Goal: Task Accomplishment & Management: Manage account settings

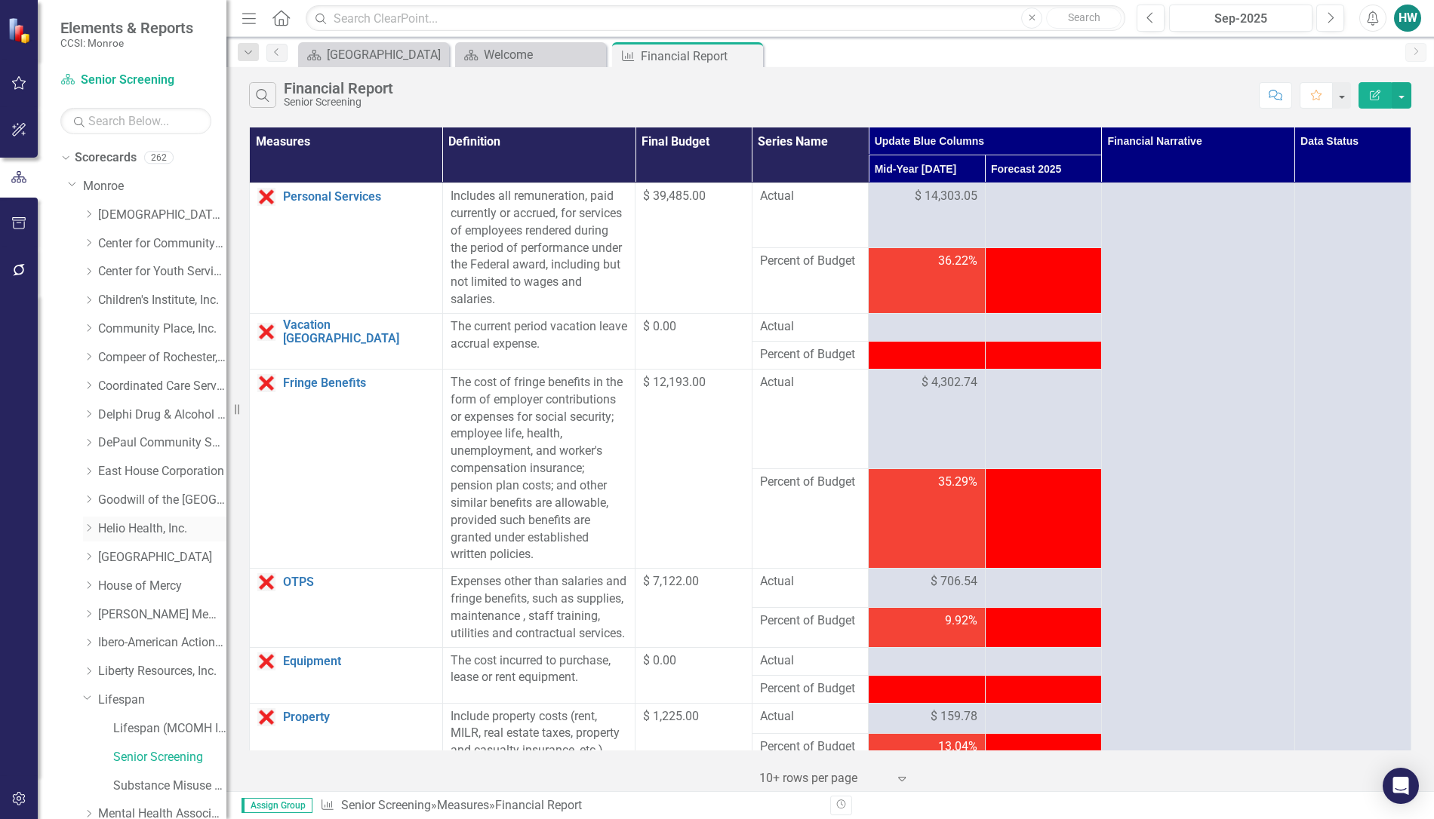
scroll to position [263, 0]
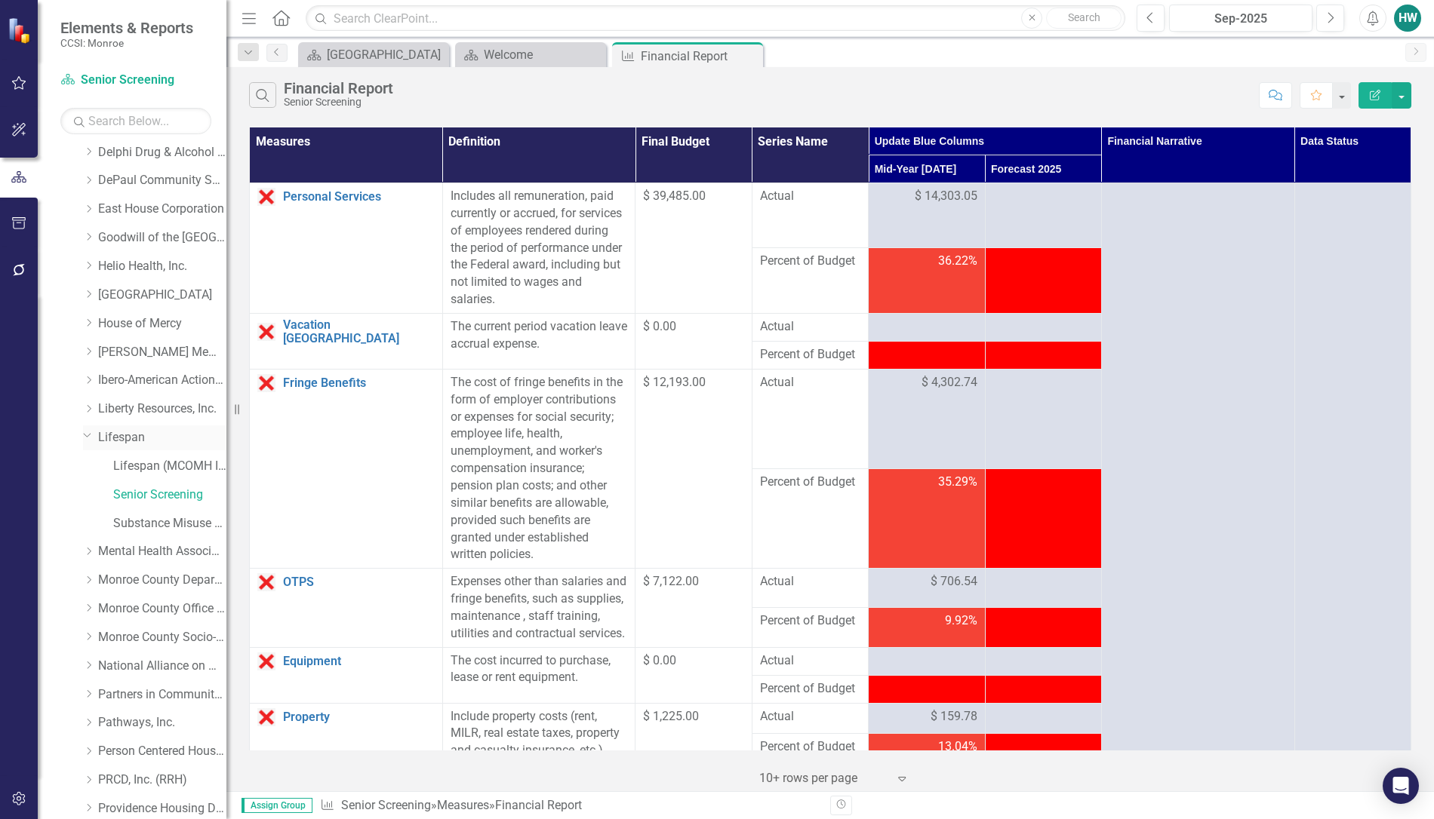
click at [89, 438] on icon "Dropdown" at bounding box center [87, 434] width 9 height 11
drag, startPoint x: 753, startPoint y: 57, endPoint x: 653, endPoint y: 63, distance: 100.5
click at [0, 0] on icon "Close" at bounding box center [0, 0] width 0 height 0
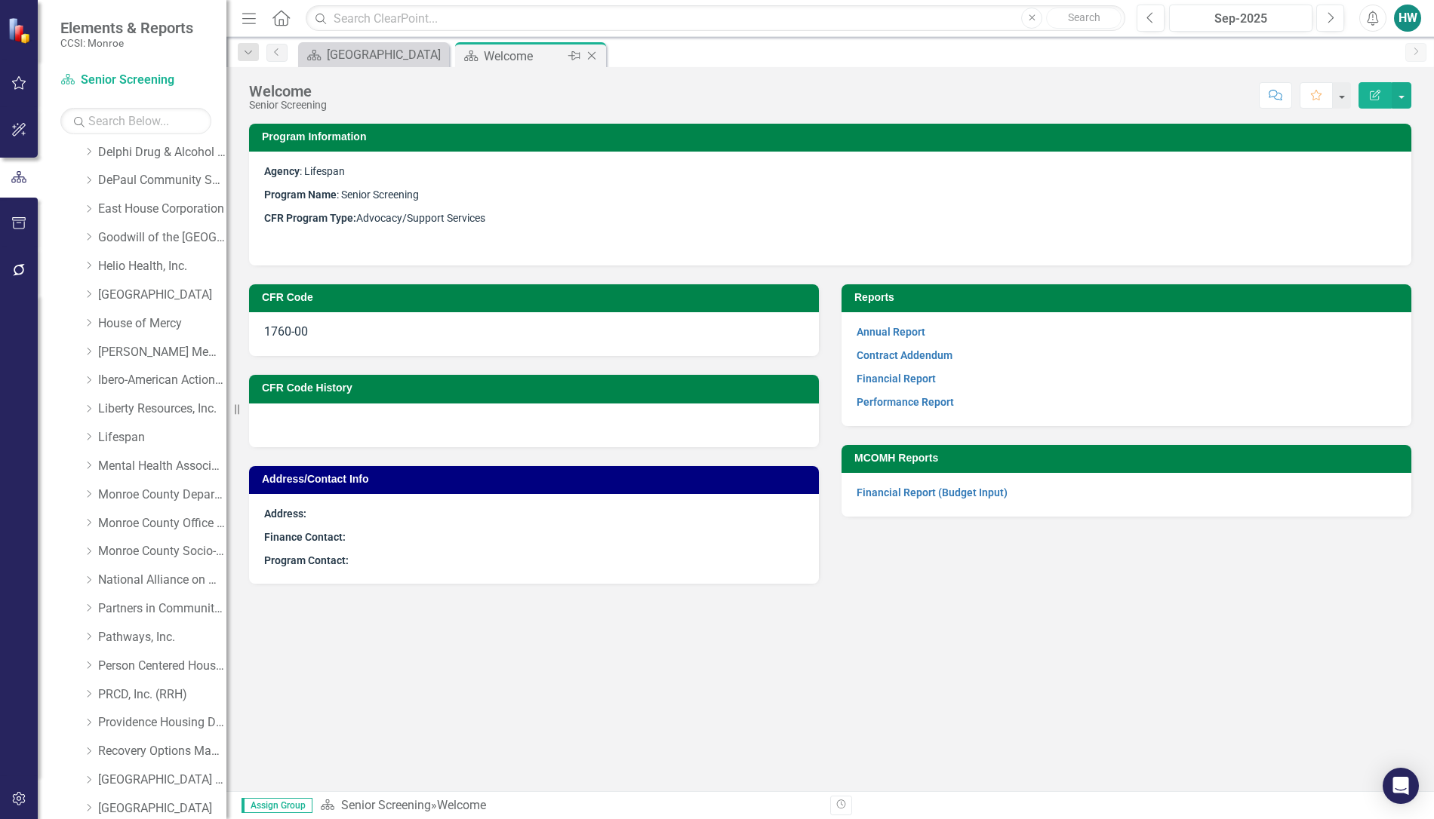
click at [590, 58] on icon "Close" at bounding box center [591, 56] width 15 height 12
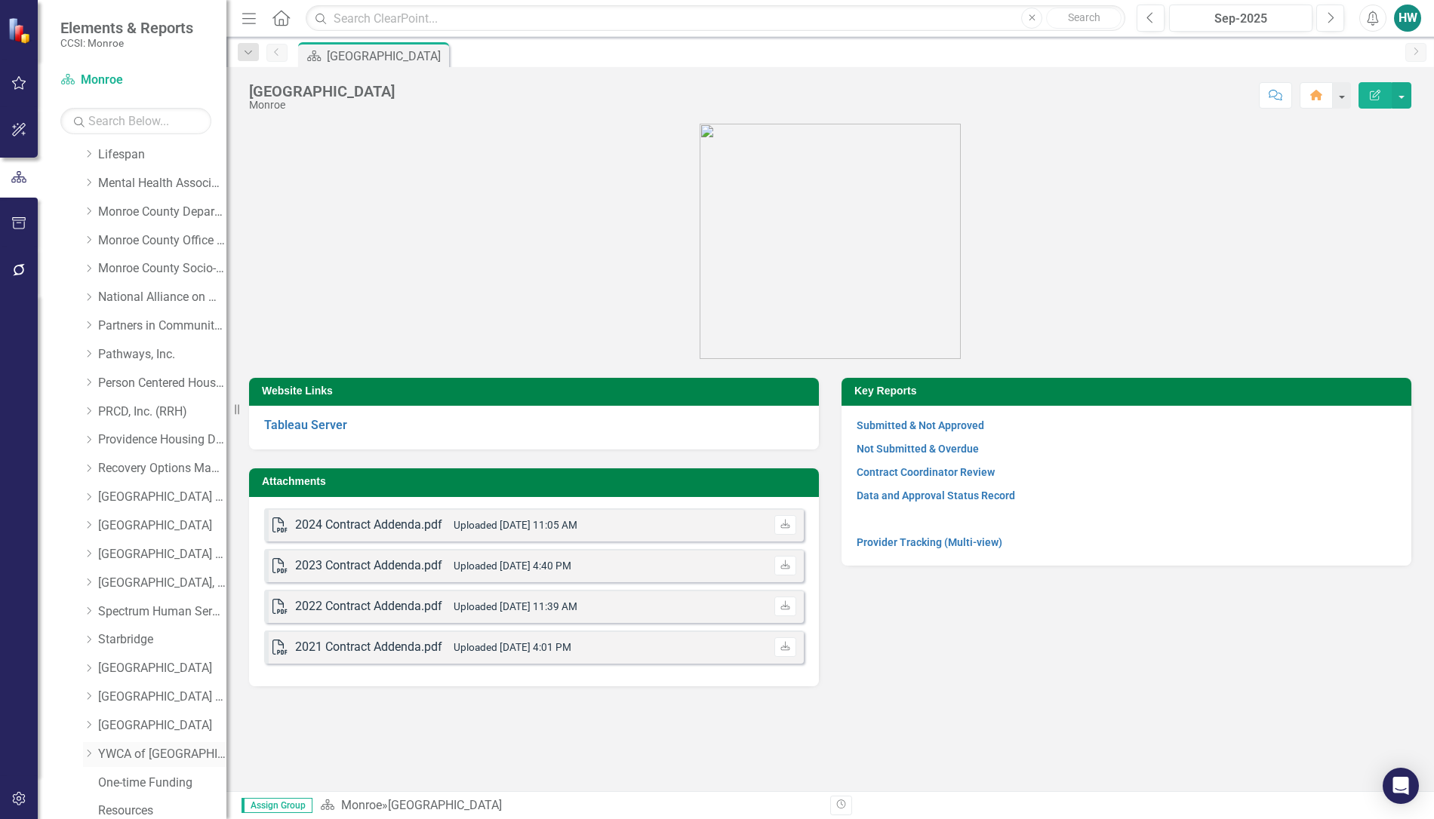
scroll to position [640, 0]
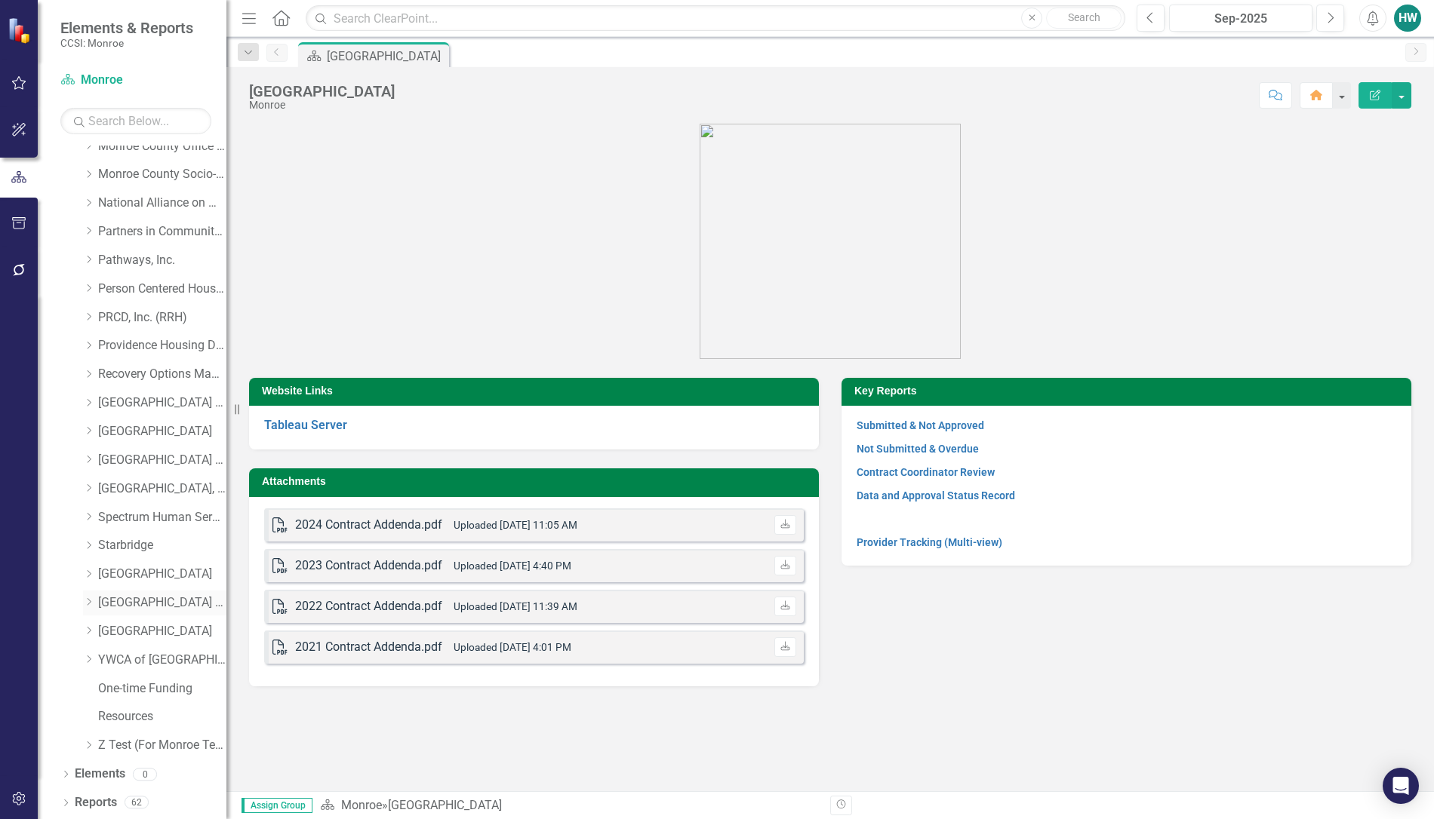
click at [85, 597] on div "Dropdown" at bounding box center [88, 603] width 11 height 13
click at [104, 604] on icon "Dropdown" at bounding box center [103, 602] width 11 height 9
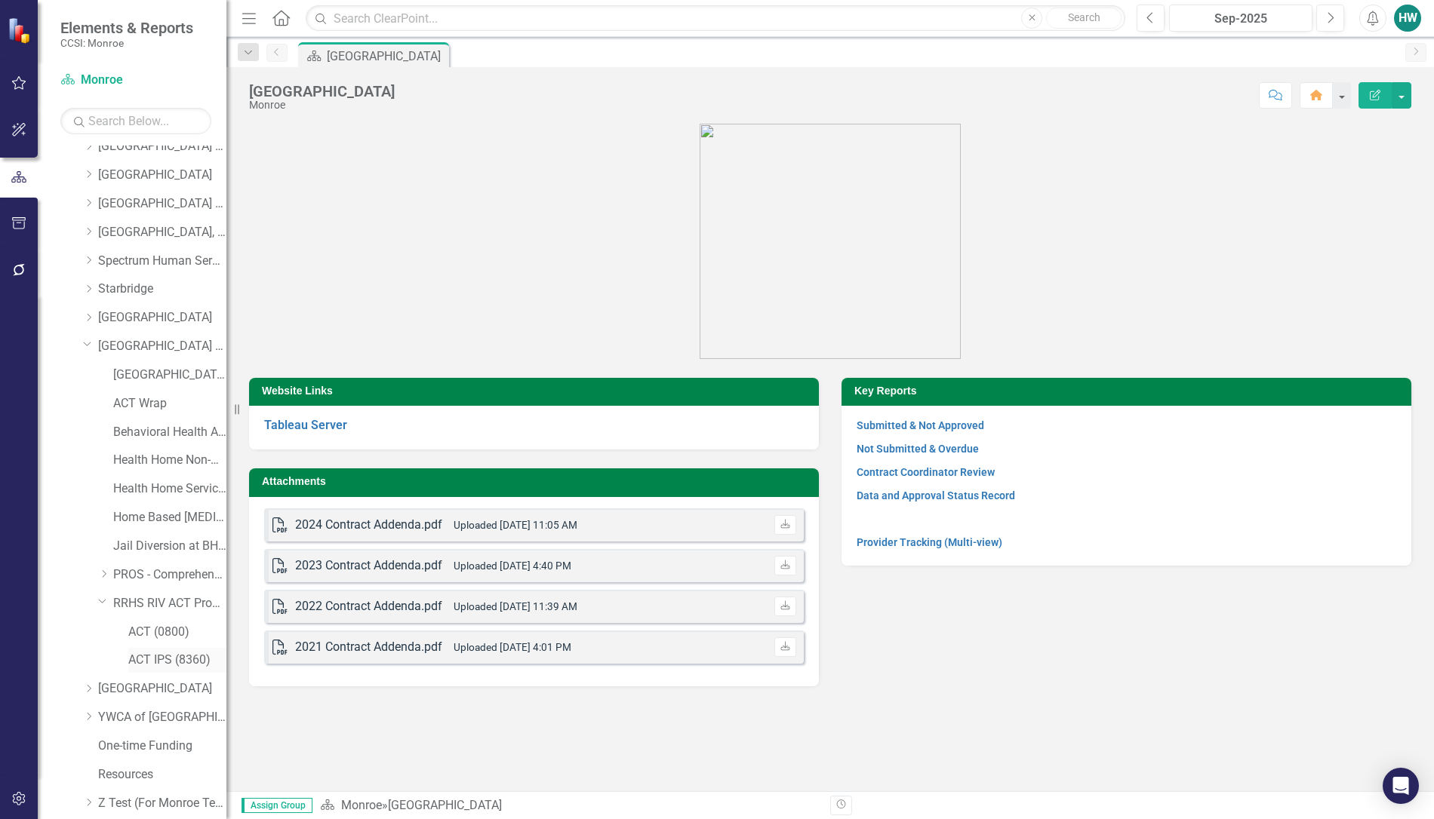
click at [157, 654] on link "ACT IPS (8360)" at bounding box center [177, 660] width 98 height 17
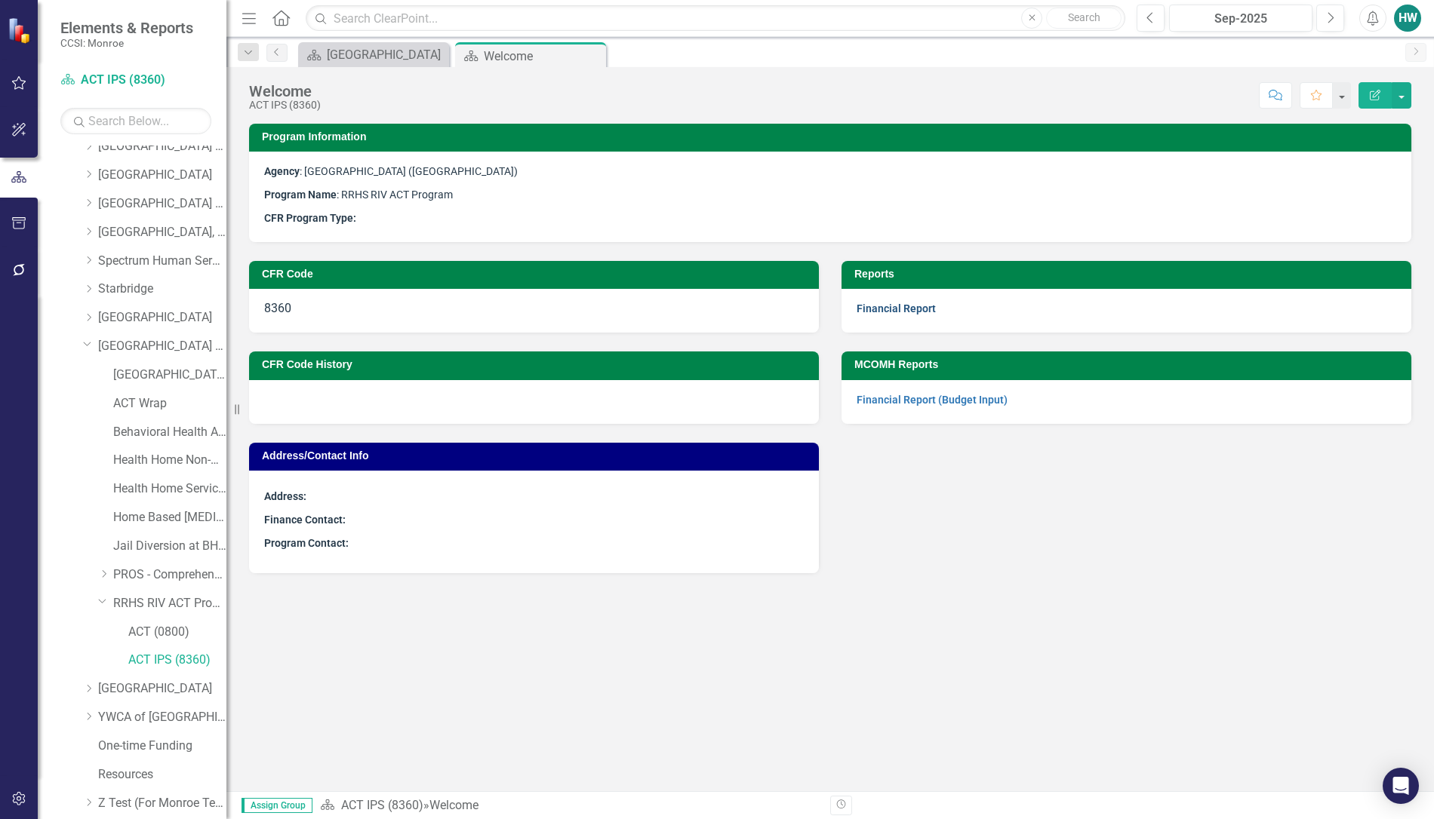
click at [887, 310] on link "Financial Report" at bounding box center [895, 309] width 79 height 12
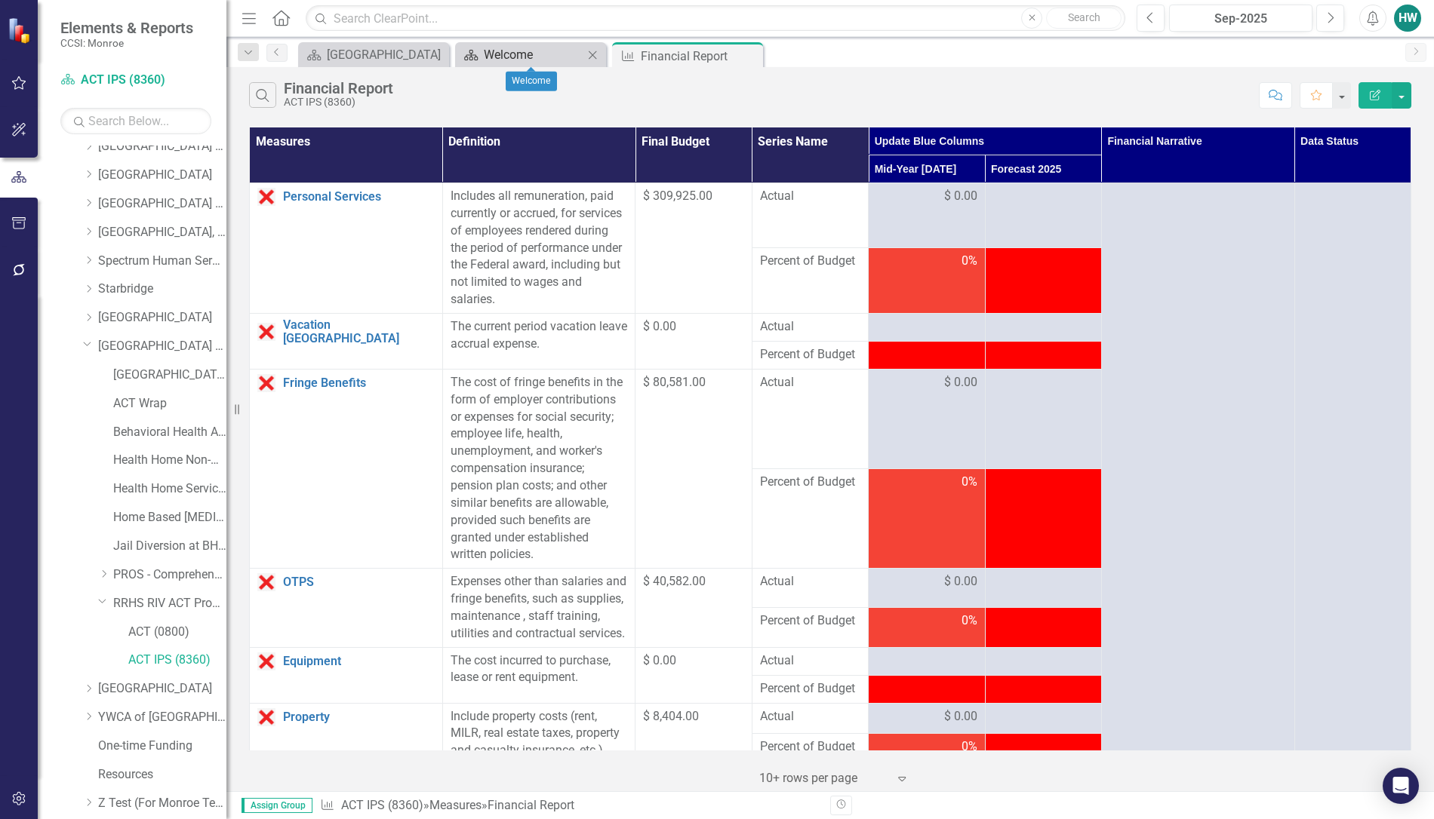
click at [557, 57] on div "Welcome" at bounding box center [534, 54] width 100 height 19
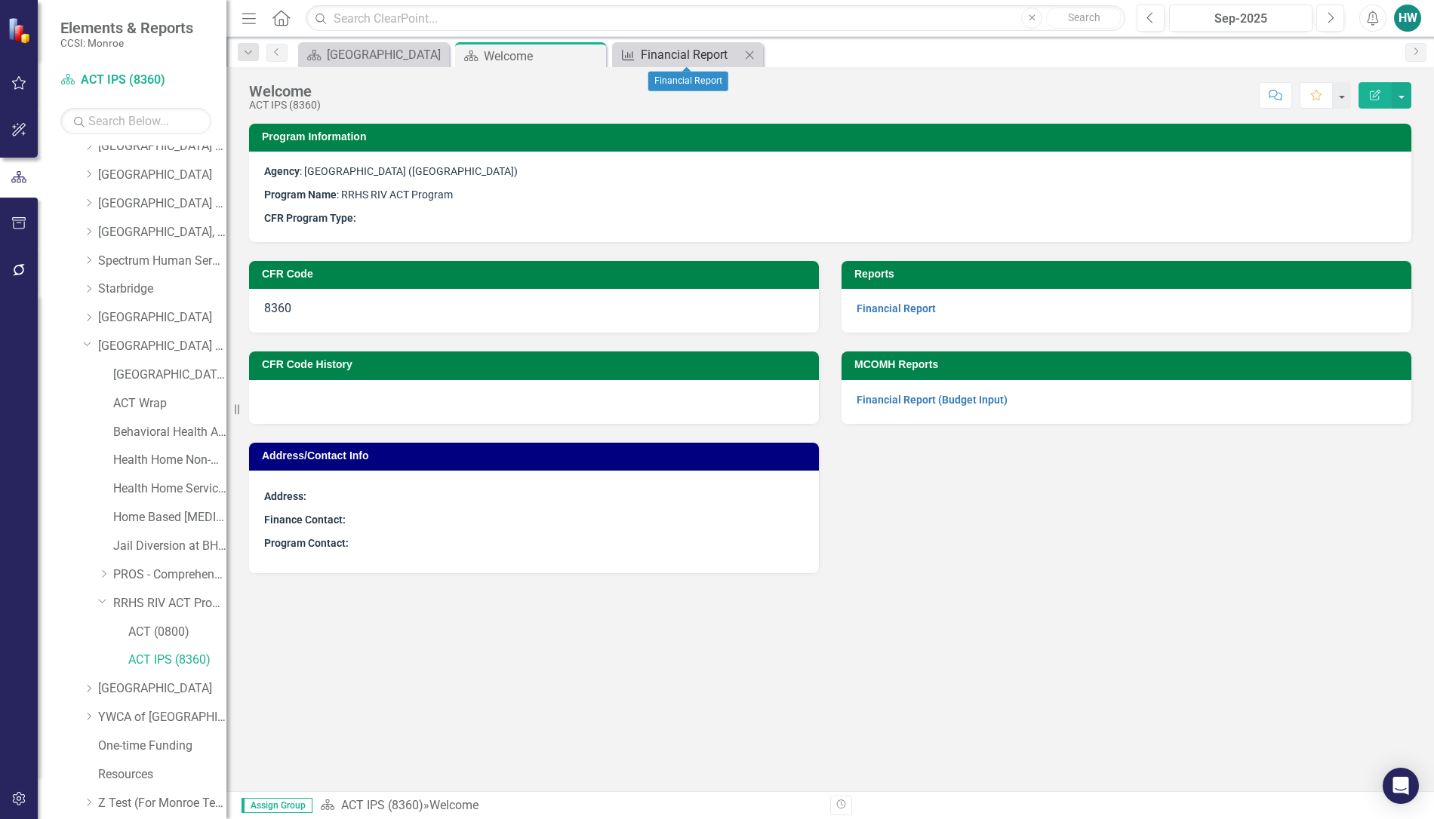
click at [702, 59] on div "Financial Report" at bounding box center [691, 54] width 100 height 19
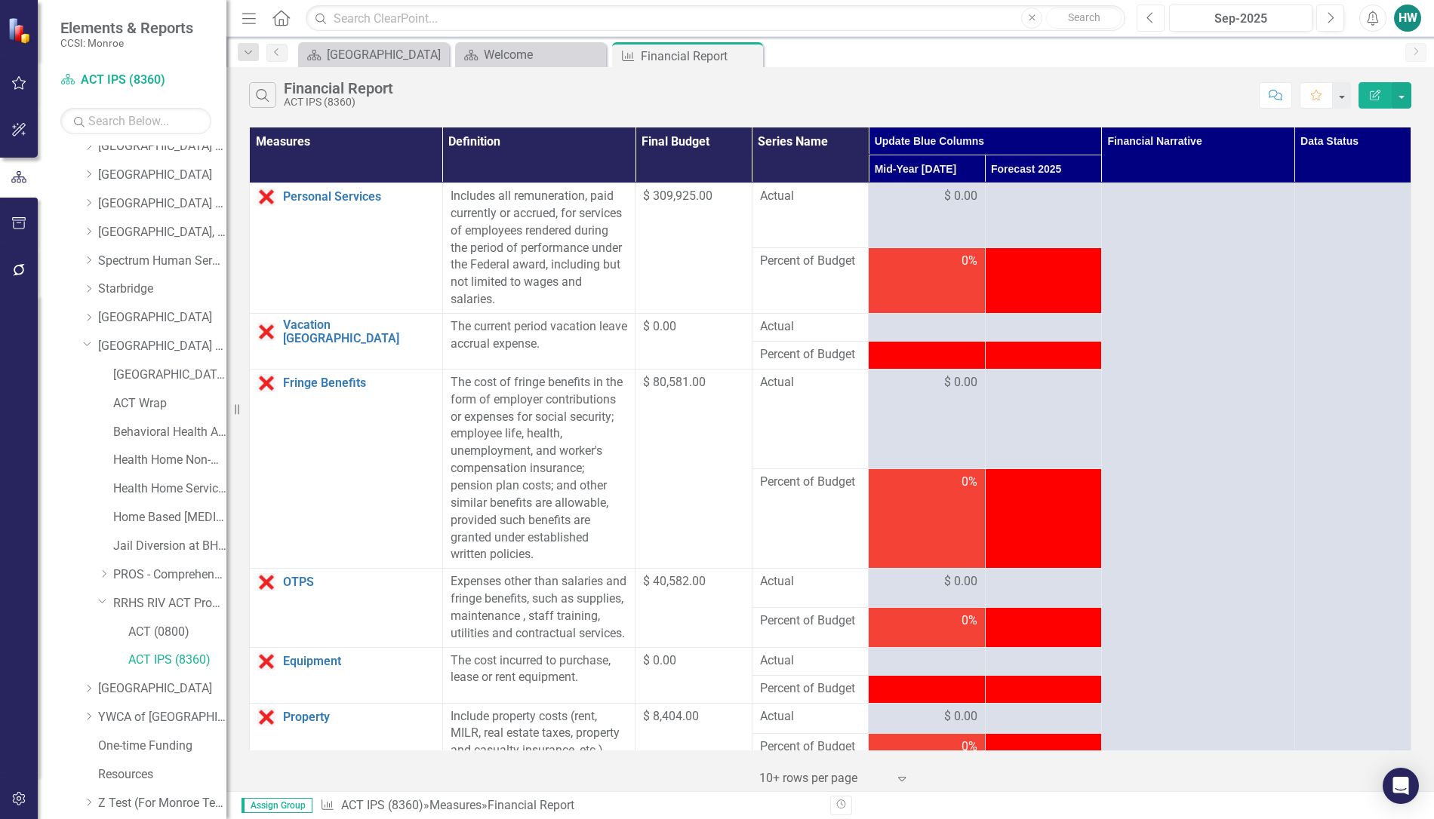
click at [1151, 13] on icon "Previous" at bounding box center [1150, 18] width 8 height 14
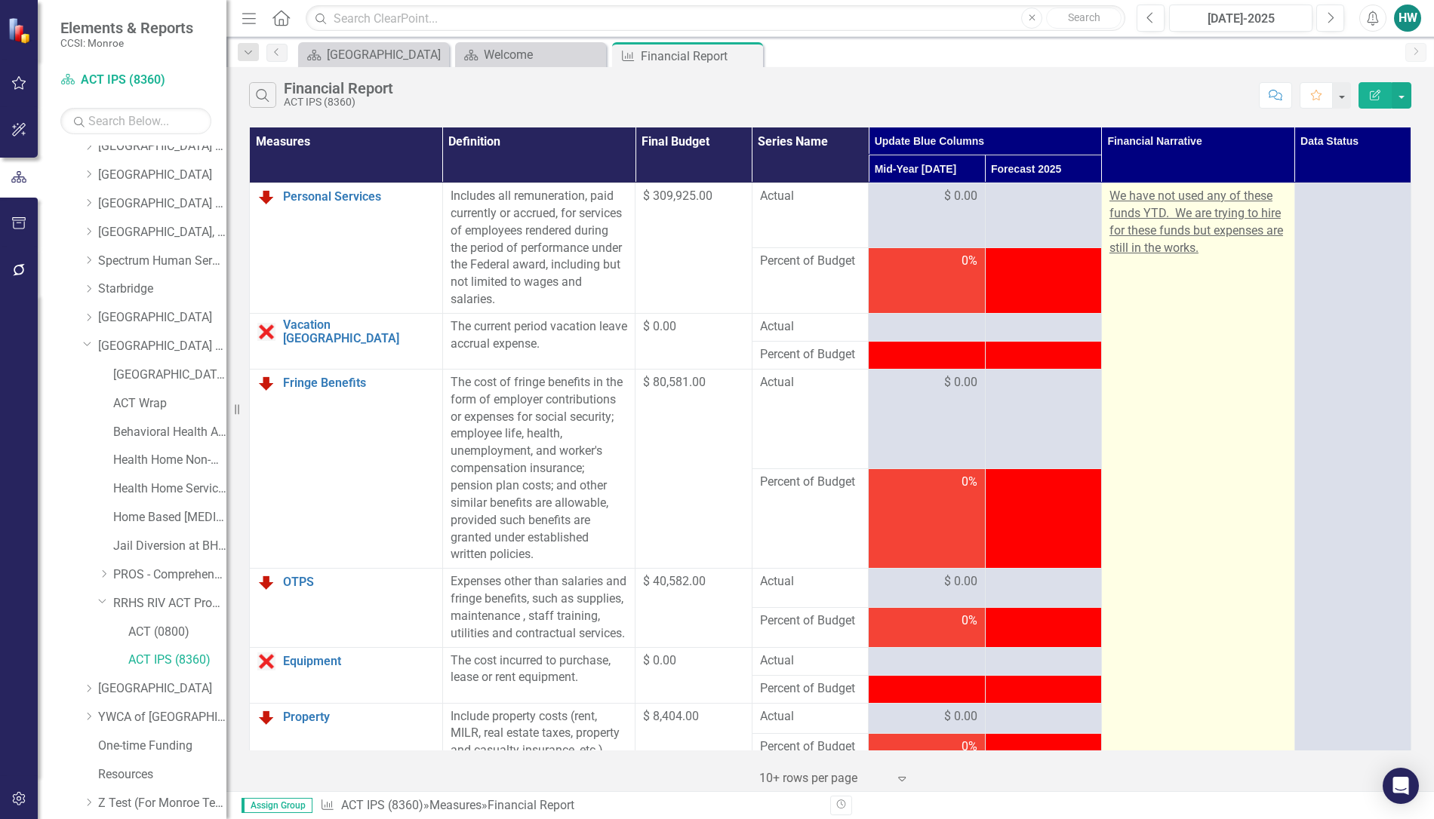
click at [1213, 251] on p "We have not used any of these funds YTD. We are trying to hire for these funds …" at bounding box center [1197, 222] width 177 height 69
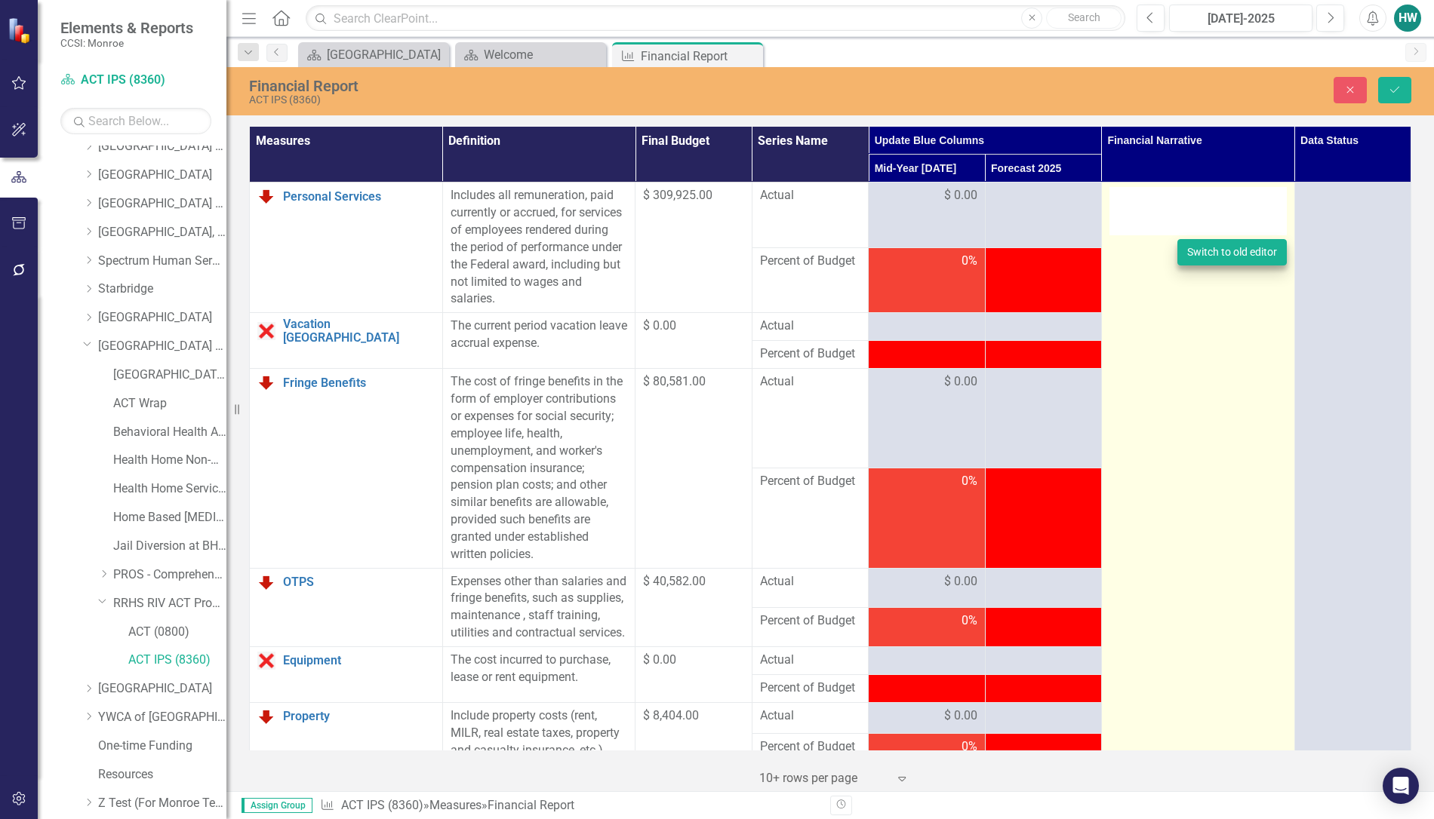
type textarea "<p><span style="text-decoration: underline;">We have not used any of these fund…"
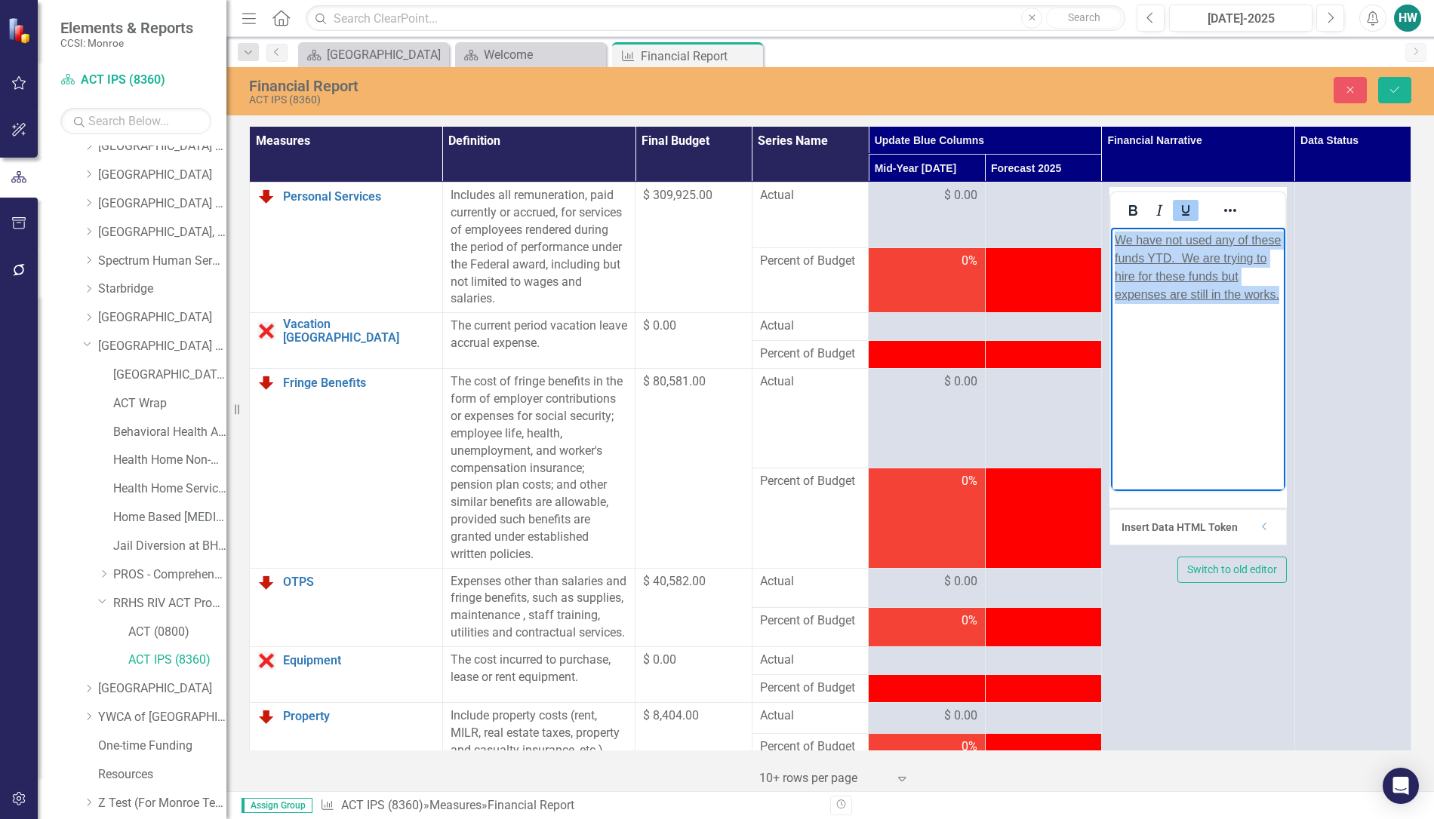
drag, startPoint x: 1164, startPoint y: 319, endPoint x: 1094, endPoint y: 223, distance: 118.3
click at [1110, 228] on html "We have not used any of these funds YTD. We are trying to hire for these funds …" at bounding box center [1197, 341] width 174 height 226
copy span "We have not used any of these funds YTD. We are trying to hire for these funds …"
click at [1356, 83] on button "Close" at bounding box center [1349, 90] width 33 height 26
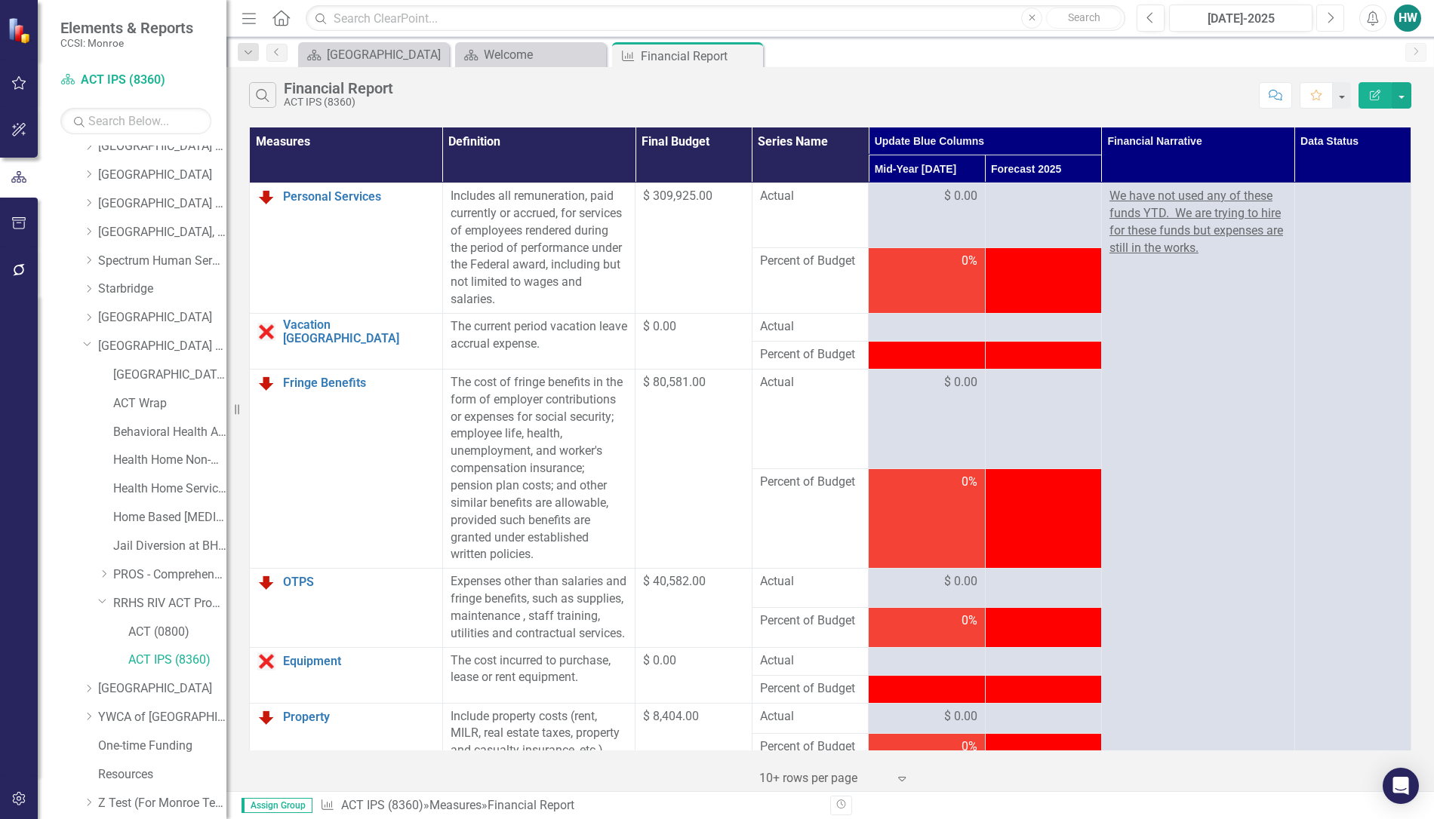
click at [1333, 17] on icon "button" at bounding box center [1331, 17] width 6 height 11
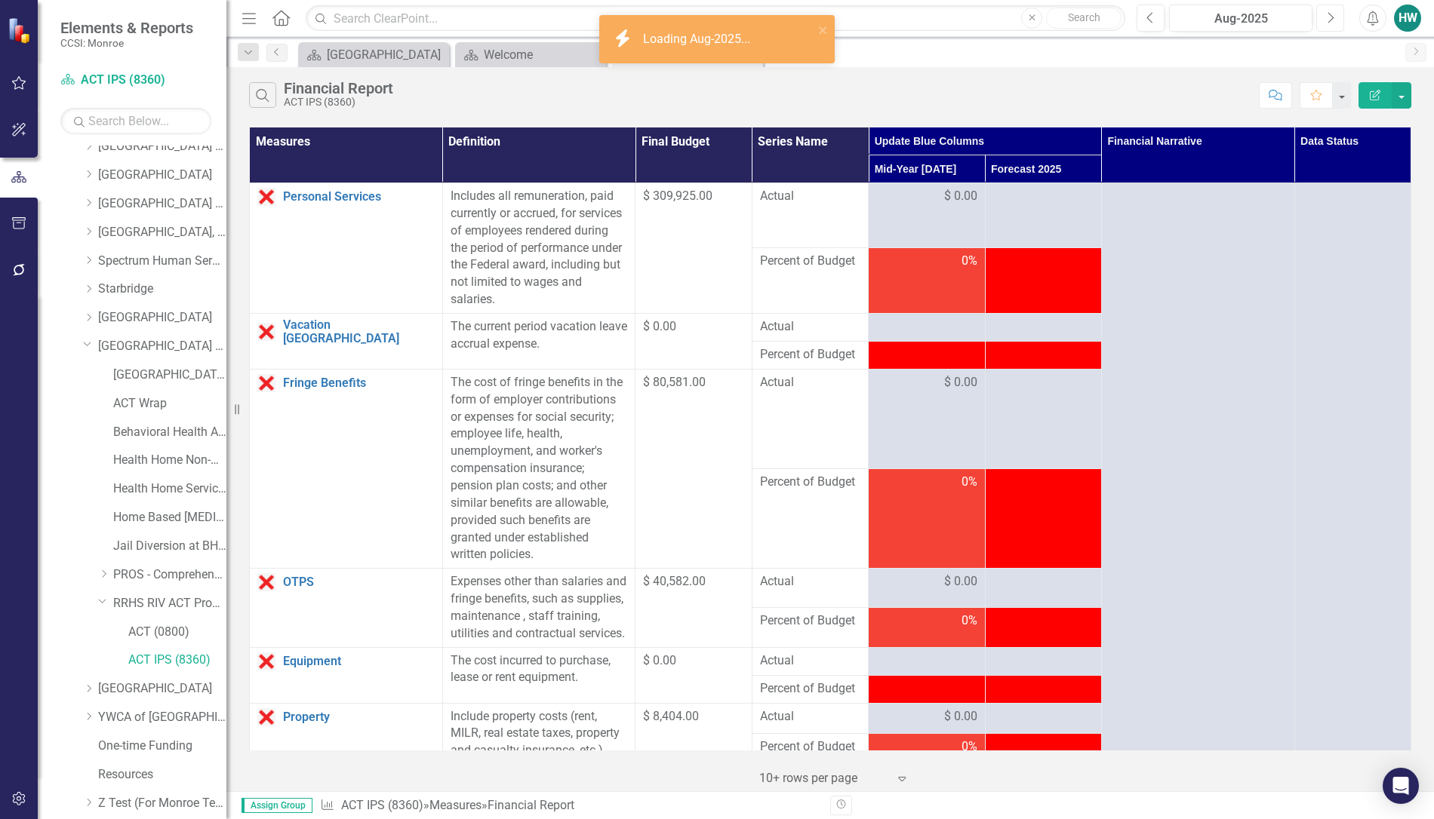
click at [1333, 17] on icon "button" at bounding box center [1331, 17] width 6 height 11
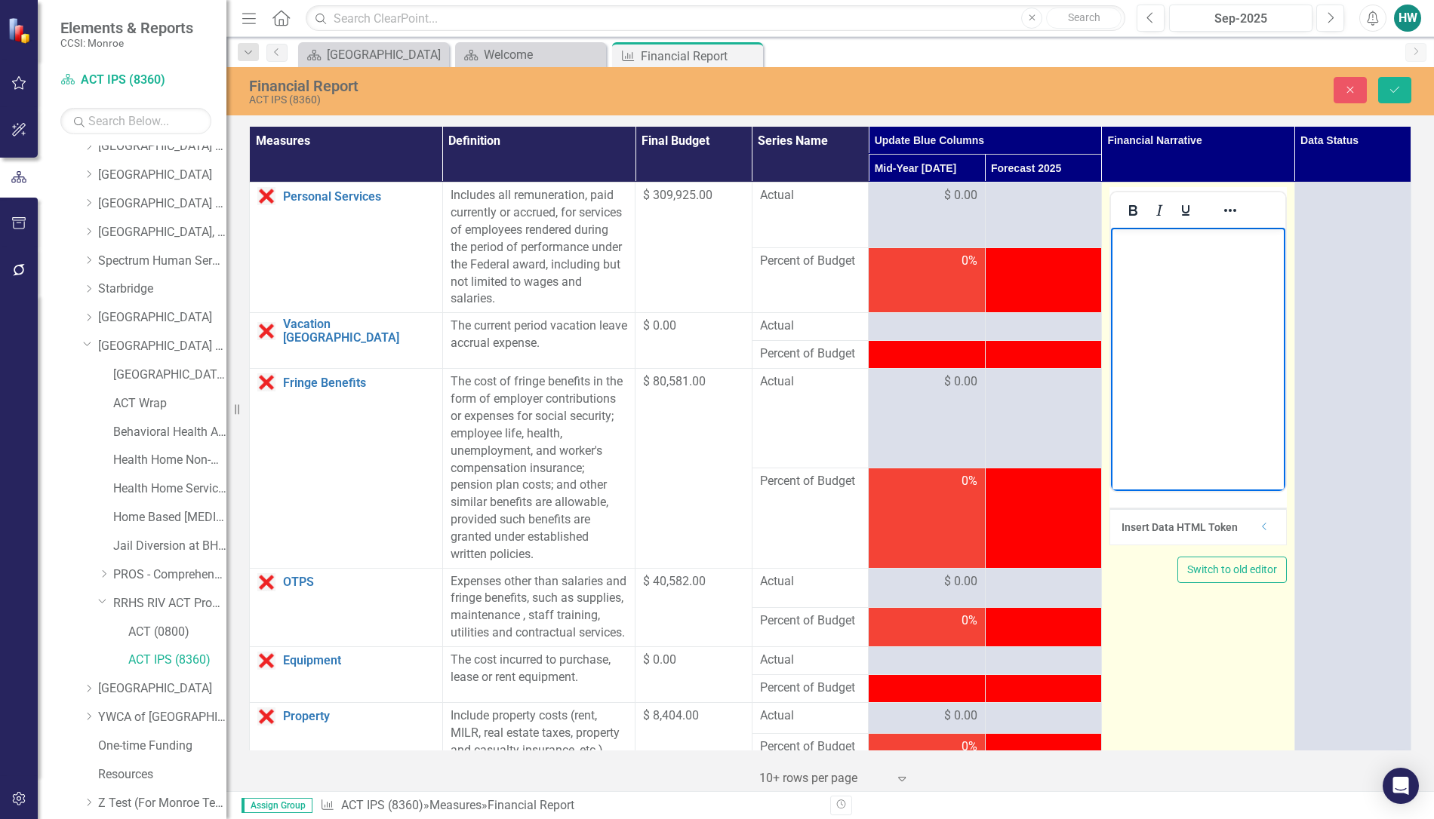
click at [1134, 232] on p "Rich Text Area. Press ALT-0 for help." at bounding box center [1197, 241] width 167 height 18
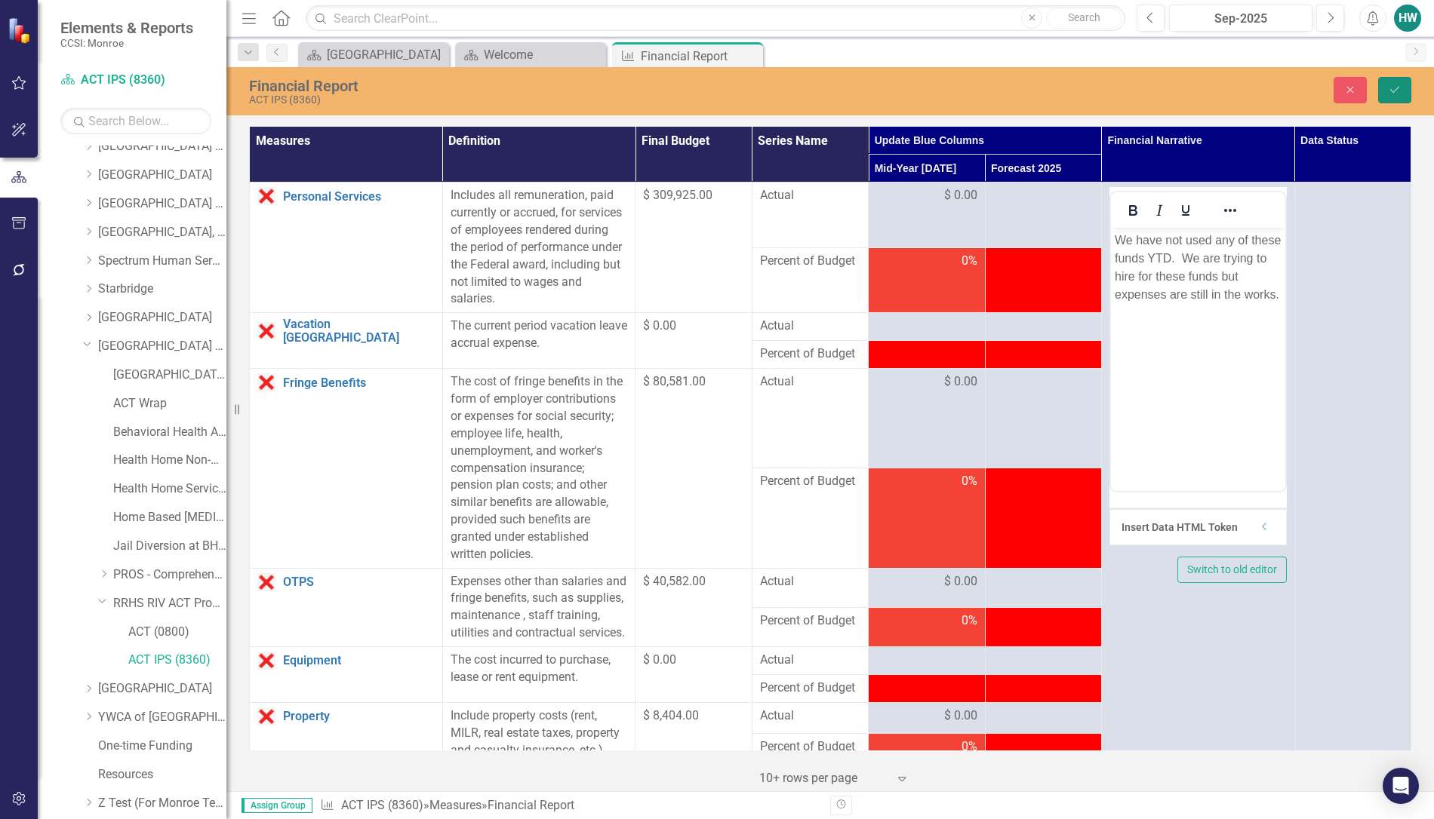
click at [1397, 81] on button "Save" at bounding box center [1394, 90] width 33 height 26
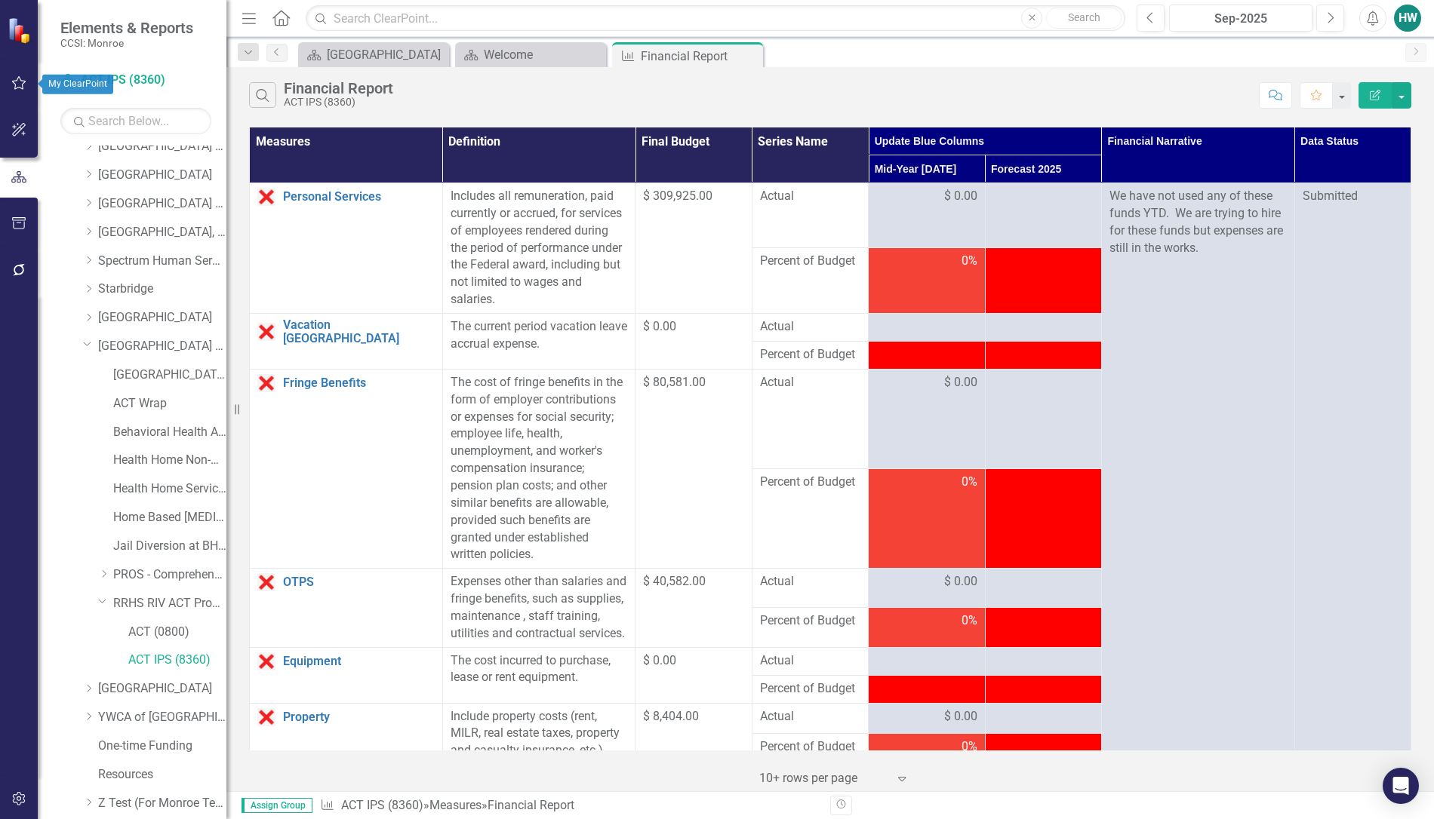
click at [17, 85] on icon "button" at bounding box center [19, 83] width 16 height 12
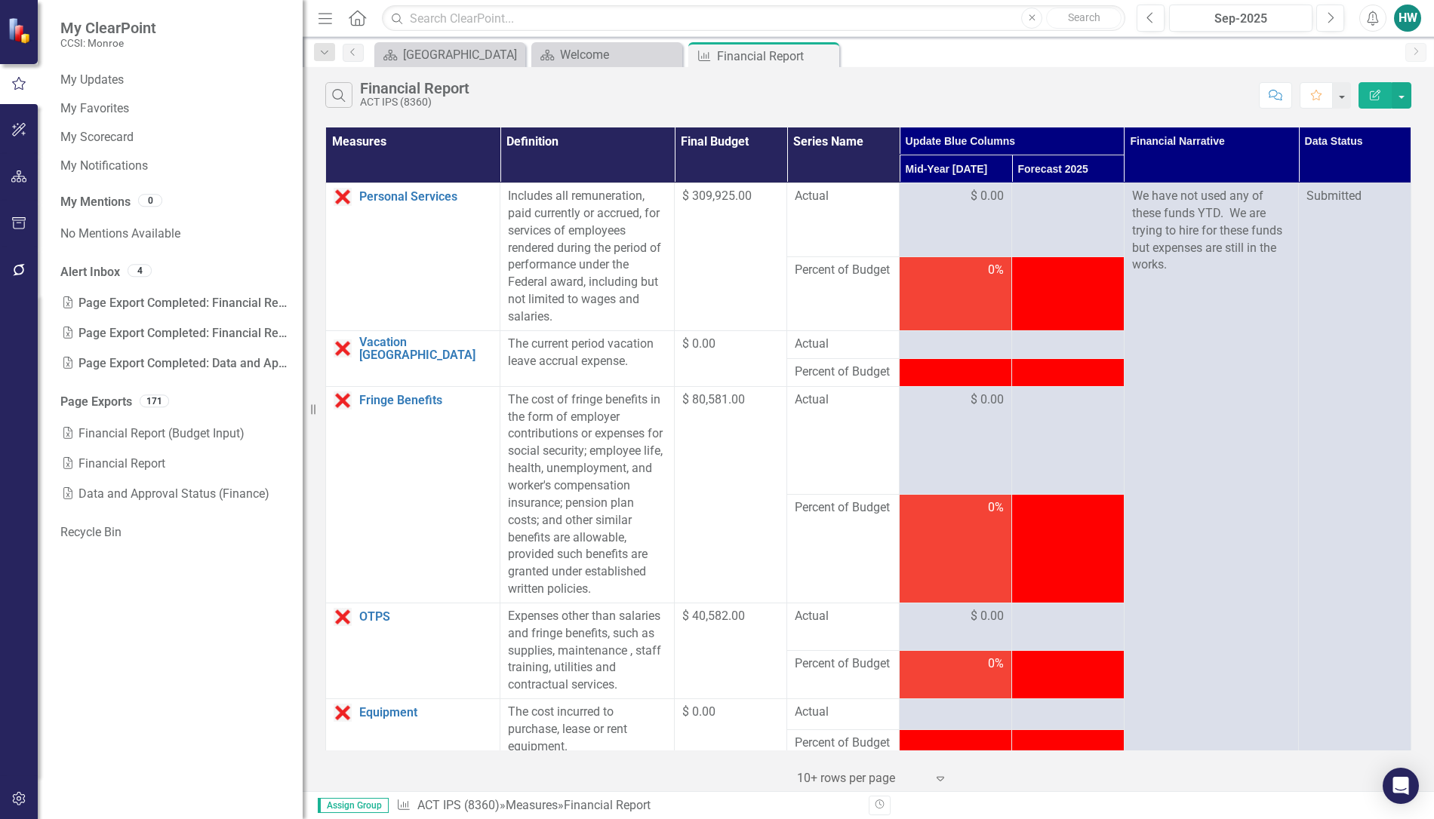
drag, startPoint x: 227, startPoint y: 398, endPoint x: 303, endPoint y: 378, distance: 78.2
click at [303, 378] on div "Resize" at bounding box center [309, 409] width 12 height 819
click at [114, 110] on link "My Favorites" at bounding box center [173, 108] width 227 height 17
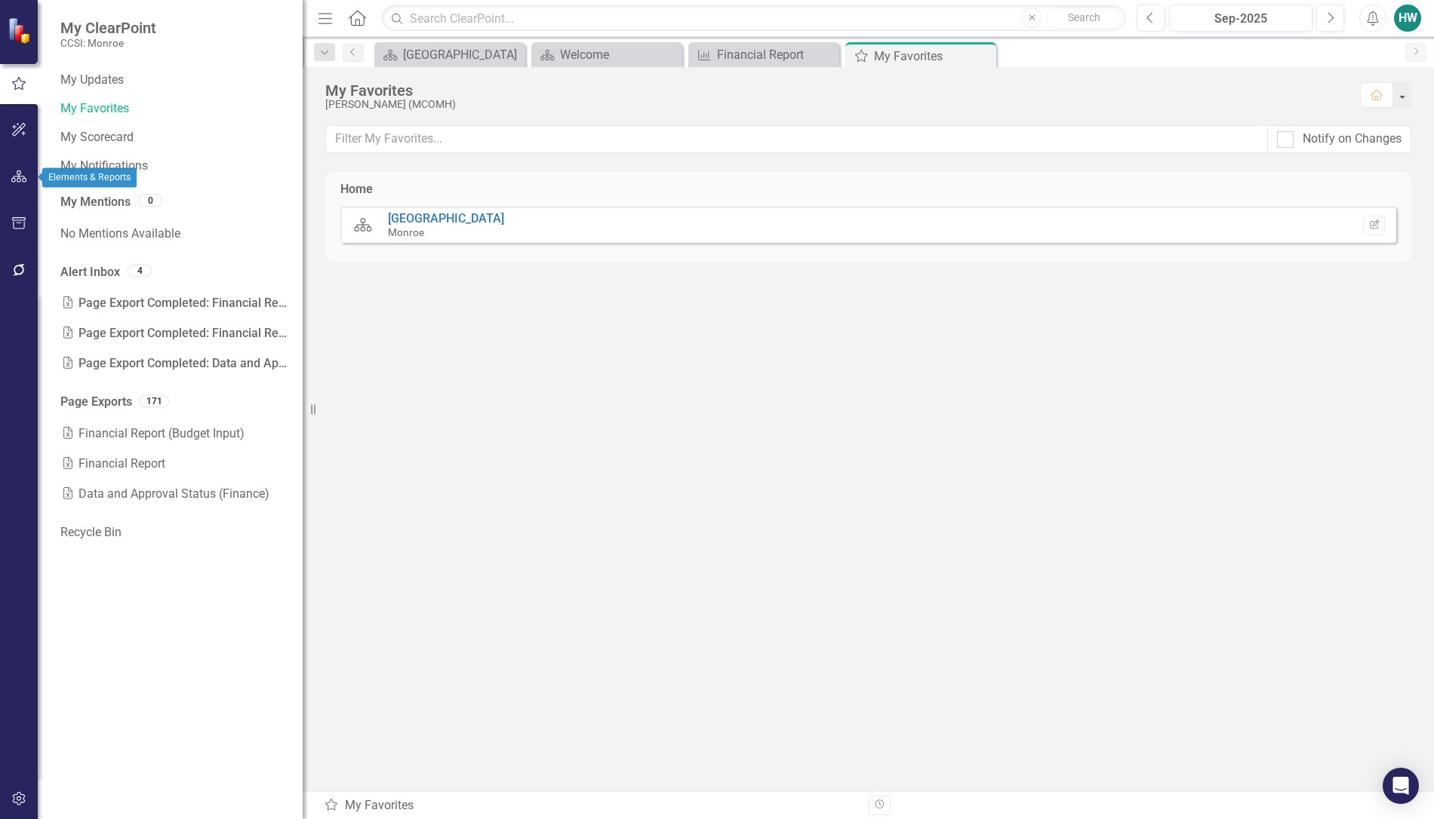
click at [15, 177] on icon "button" at bounding box center [19, 177] width 16 height 12
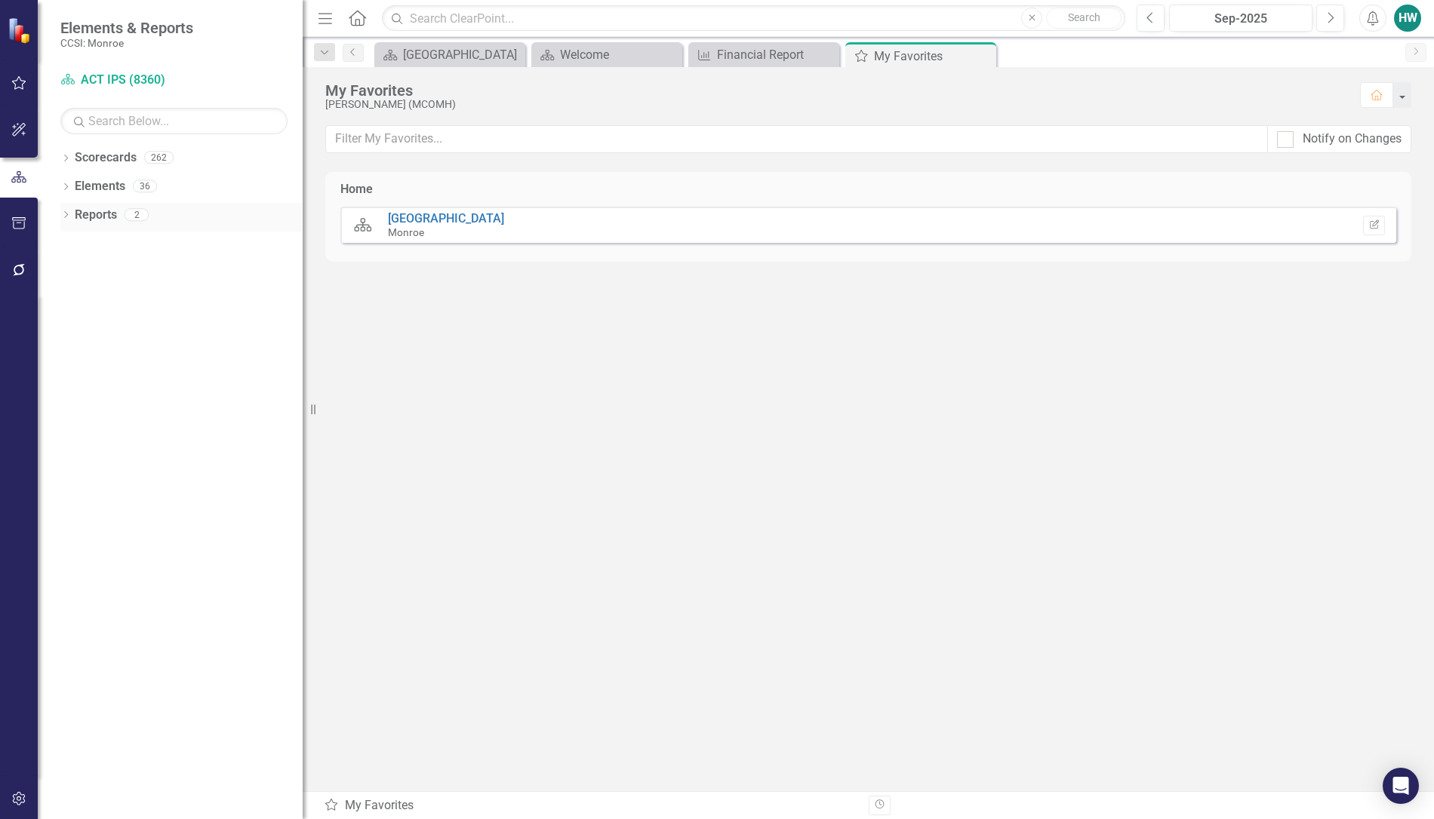
click at [63, 211] on div "Dropdown" at bounding box center [65, 217] width 11 height 13
click at [65, 212] on icon "Dropdown" at bounding box center [64, 214] width 8 height 11
click at [64, 156] on icon "Dropdown" at bounding box center [65, 159] width 11 height 8
click at [103, 185] on link "Monroe" at bounding box center [193, 186] width 220 height 17
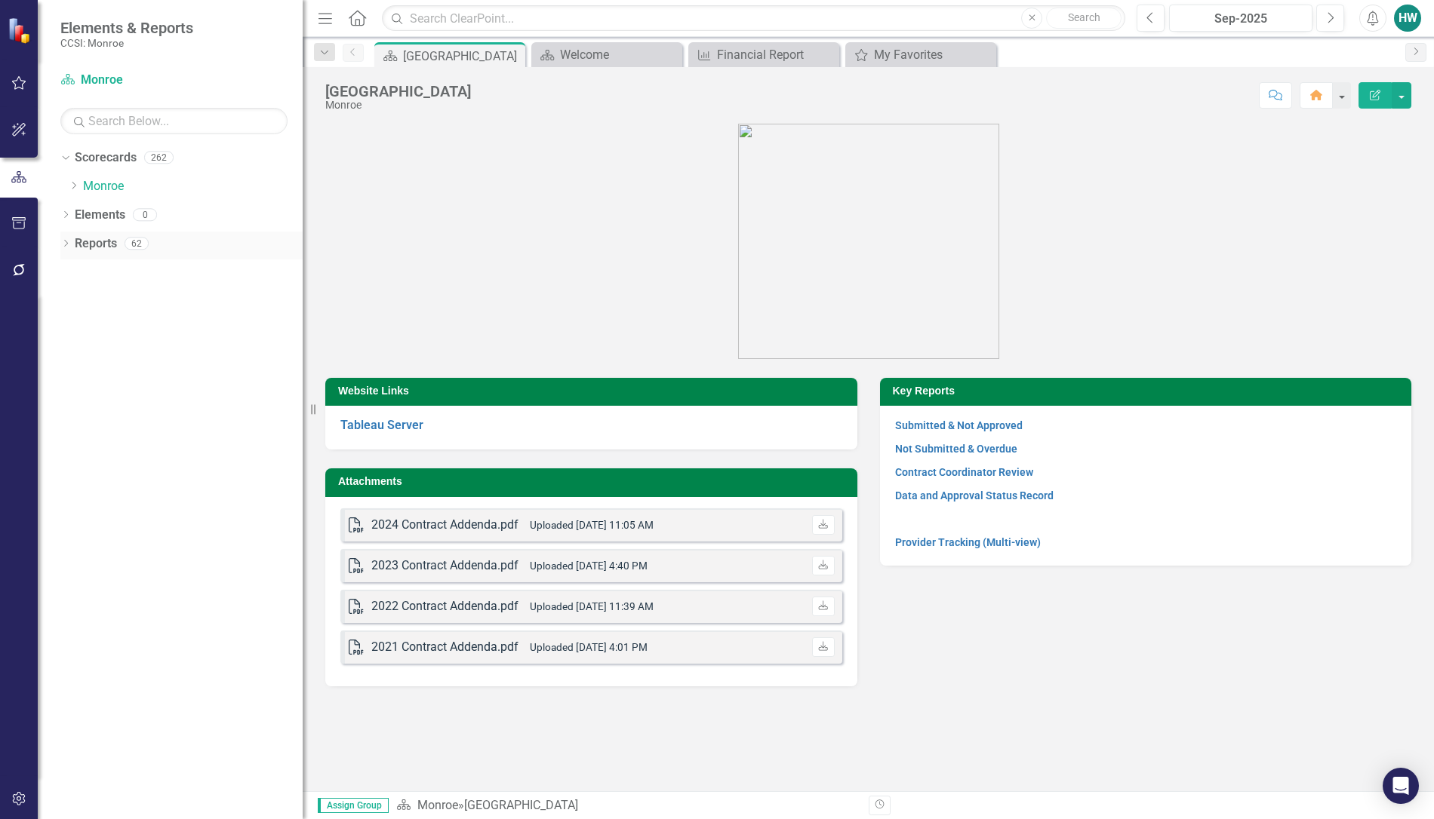
click at [65, 242] on icon "Dropdown" at bounding box center [65, 245] width 11 height 8
click at [97, 300] on div "[GEOGRAPHIC_DATA]" at bounding box center [191, 296] width 223 height 14
click at [74, 381] on icon at bounding box center [73, 380] width 4 height 7
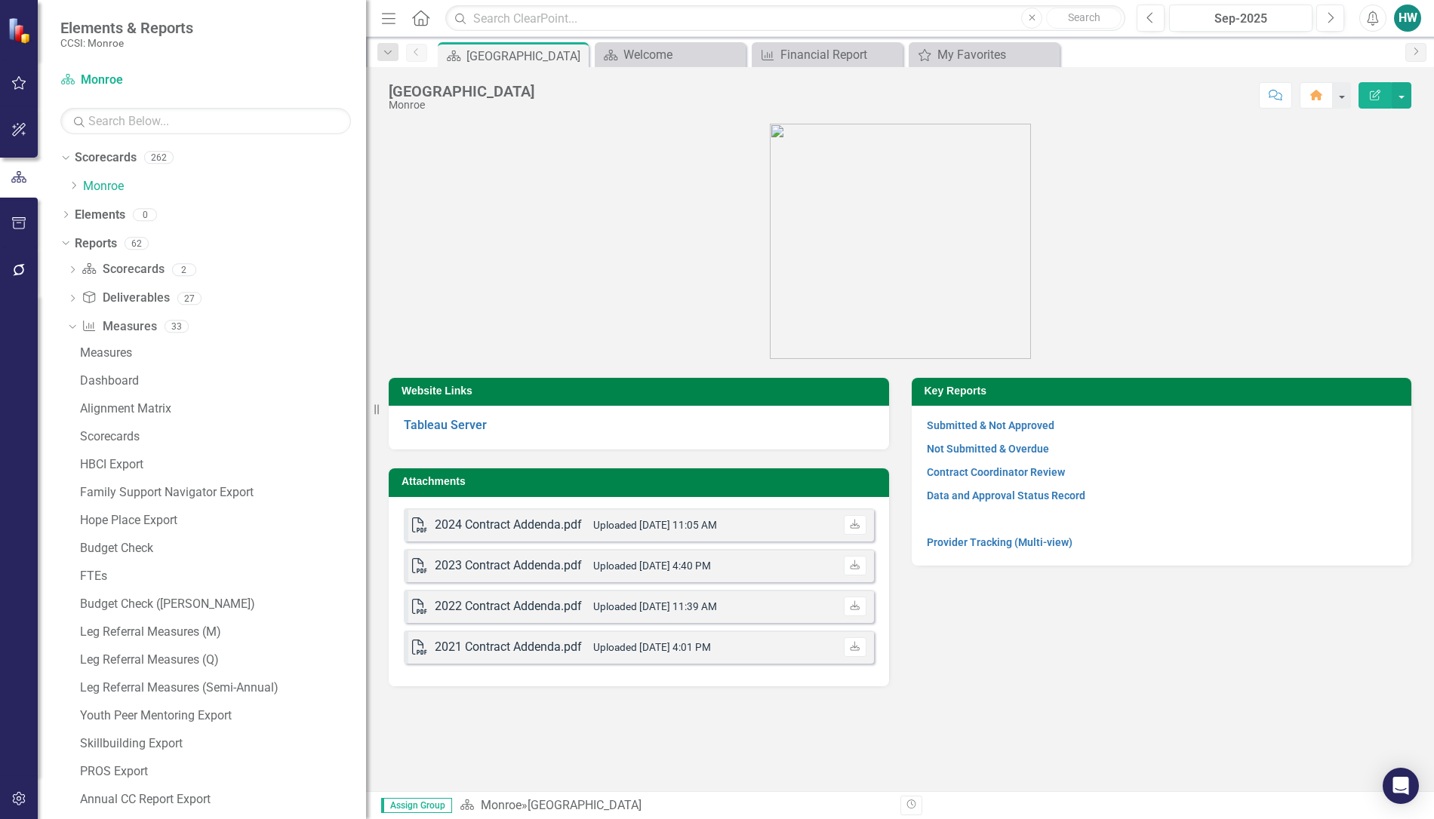
drag, startPoint x: 304, startPoint y: 347, endPoint x: 366, endPoint y: 333, distance: 63.5
click at [366, 333] on div "Resize" at bounding box center [372, 409] width 12 height 819
click at [75, 325] on div "Dropdown" at bounding box center [69, 326] width 13 height 11
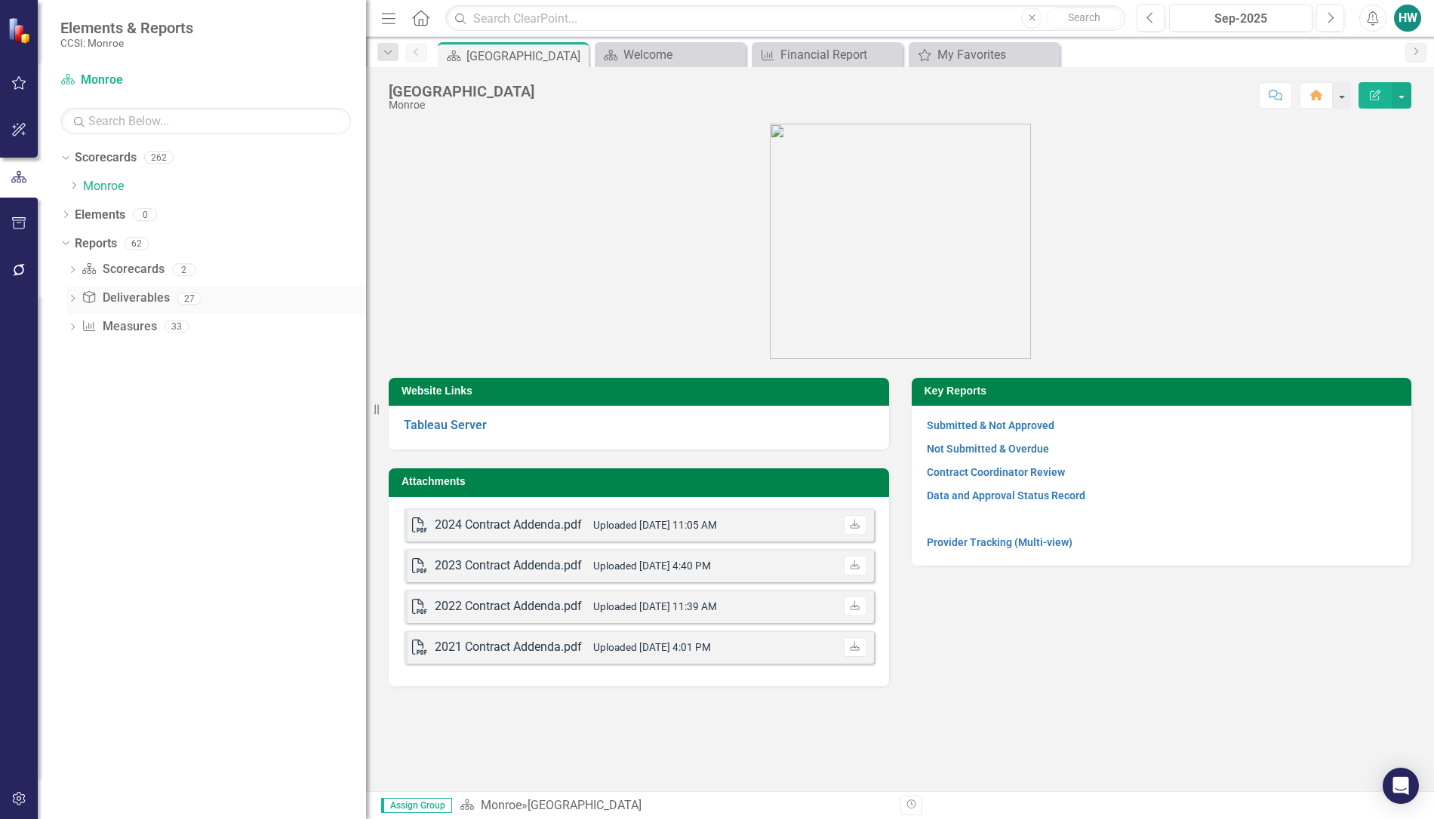
click at [72, 300] on icon "Dropdown" at bounding box center [72, 300] width 11 height 8
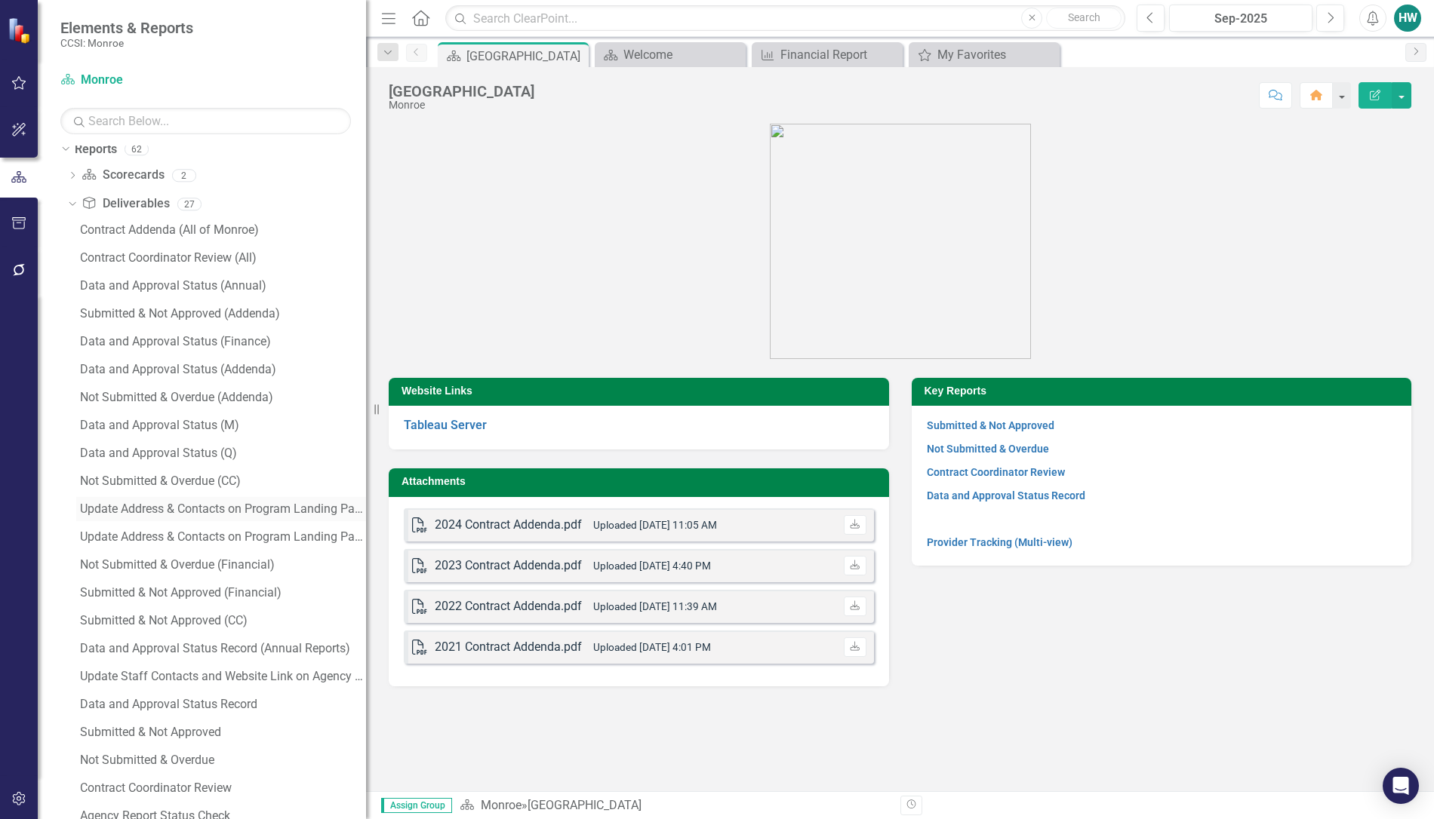
scroll to position [298, 0]
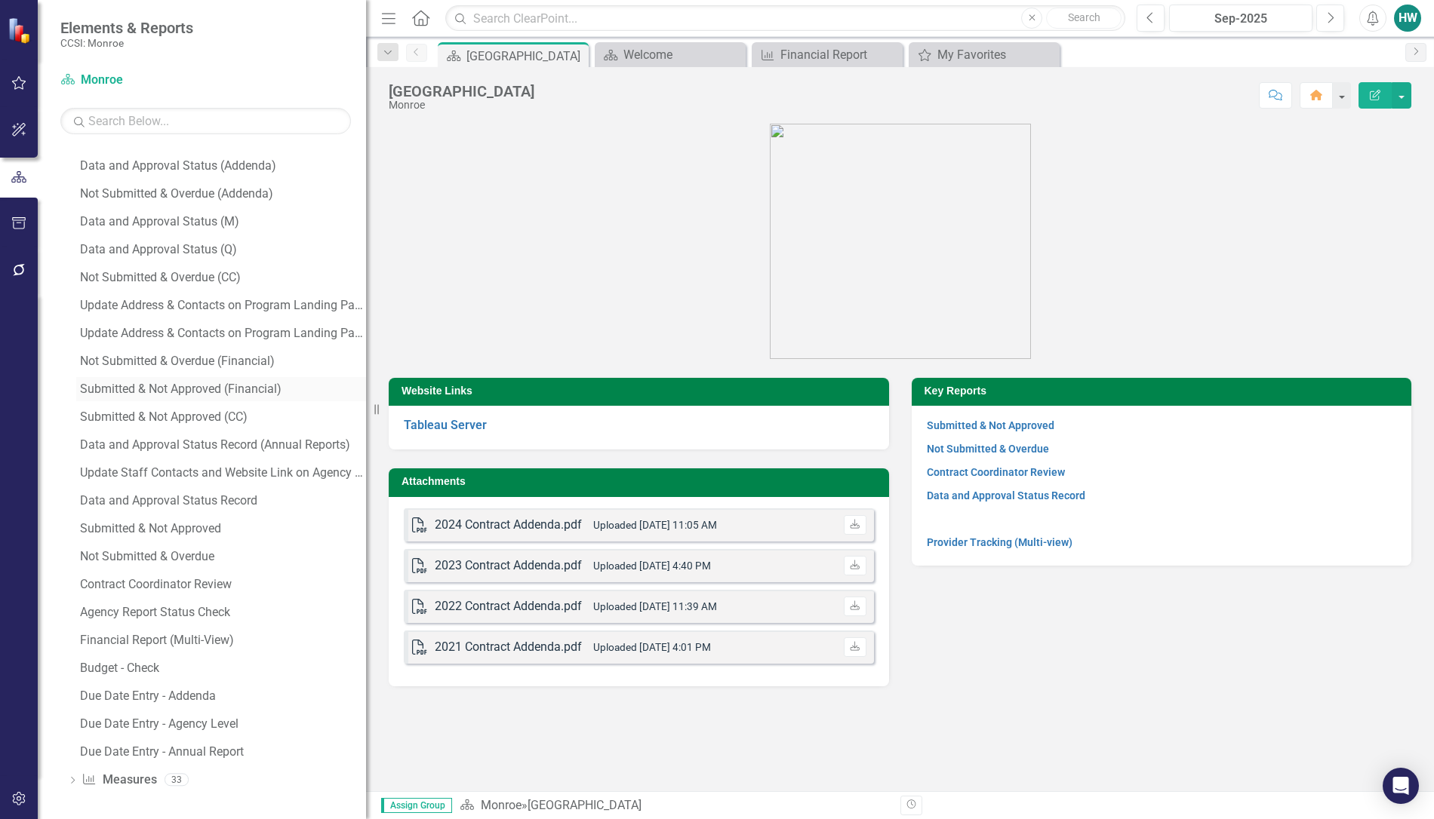
click at [164, 390] on div "Submitted & Not Approved (Financial)" at bounding box center [223, 390] width 286 height 14
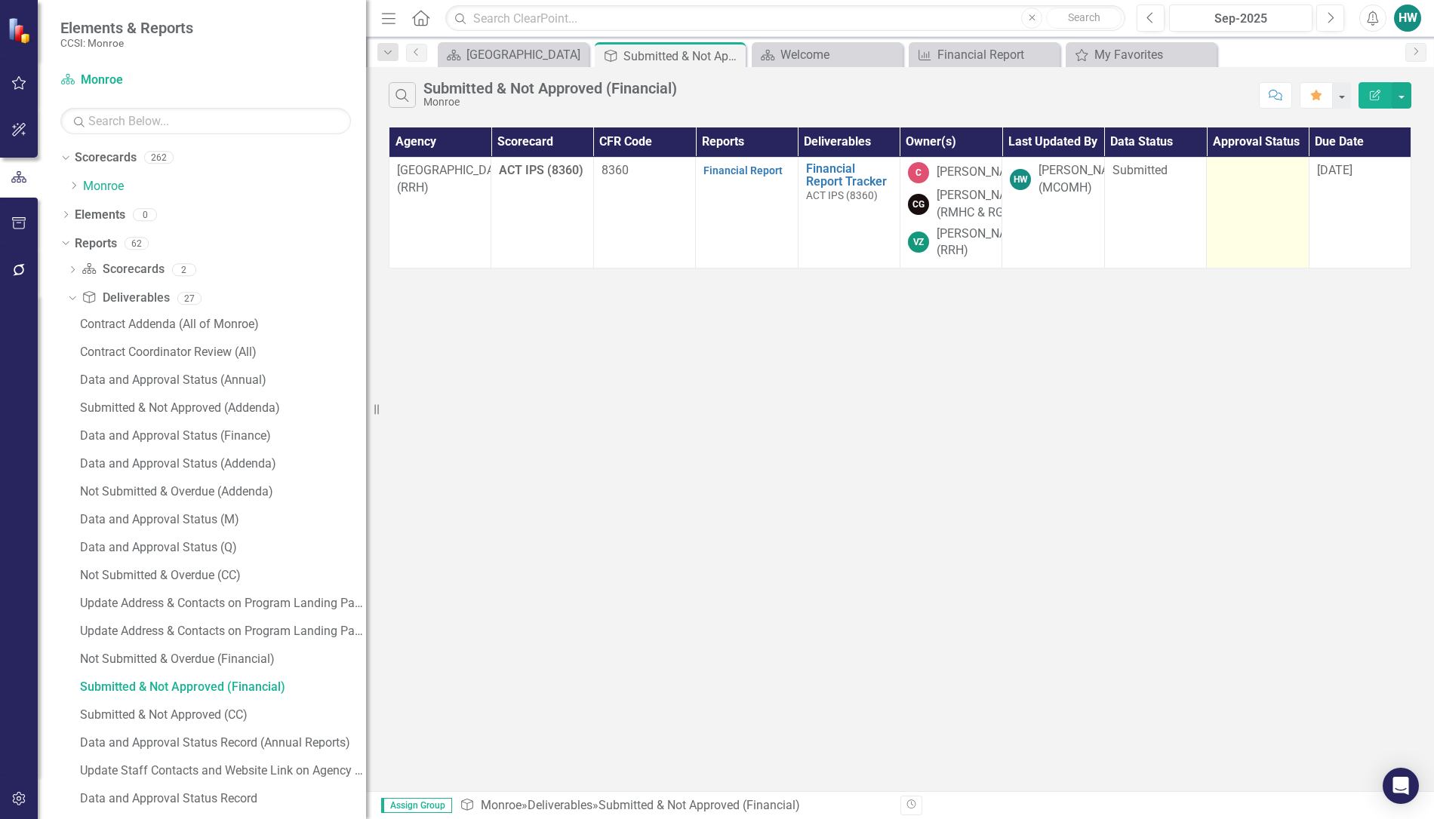
click at [1241, 195] on td at bounding box center [1258, 212] width 102 height 111
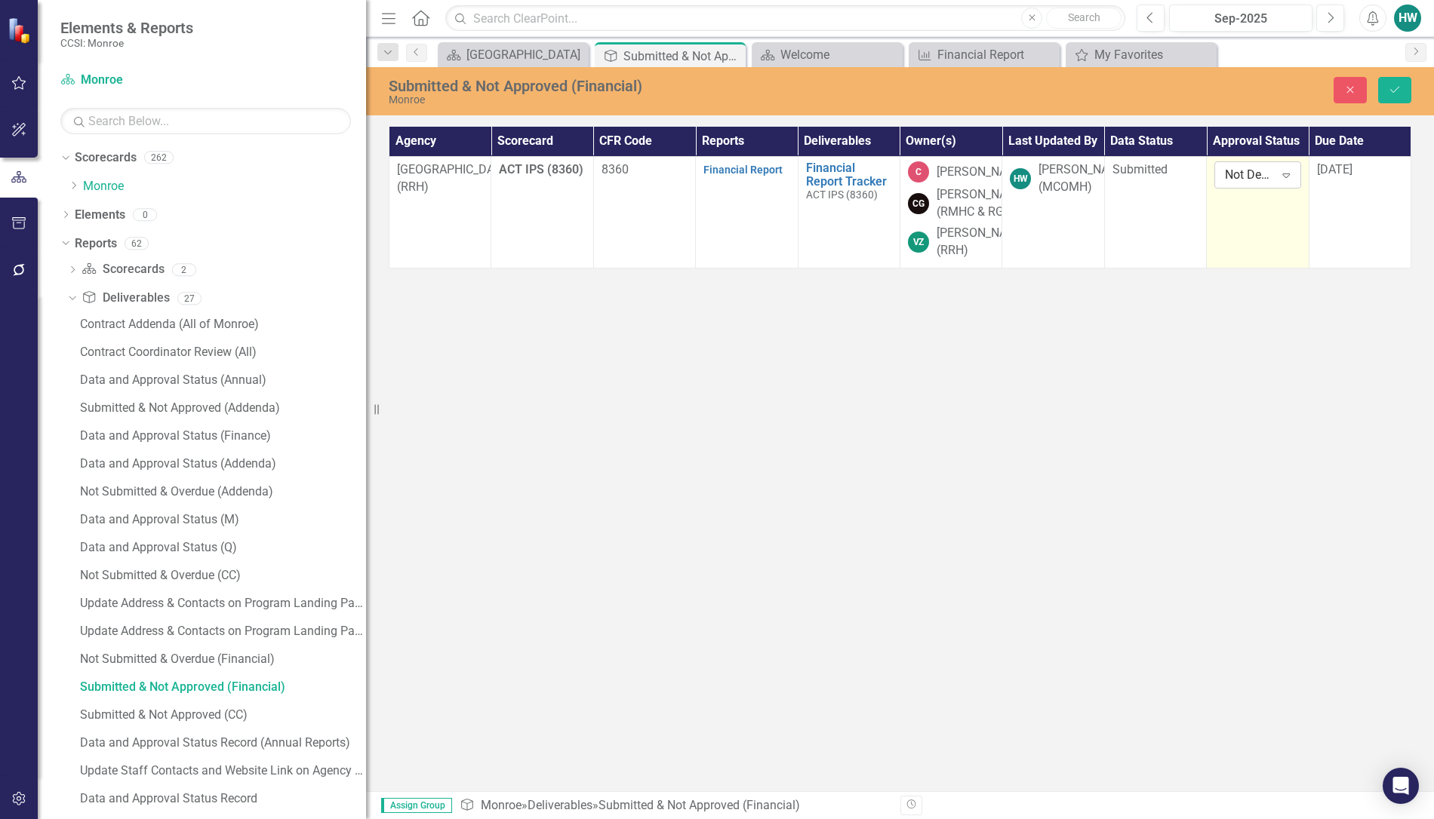
click at [1289, 178] on icon "Expand" at bounding box center [1285, 175] width 15 height 12
click at [1272, 223] on div "Approved" at bounding box center [1277, 227] width 97 height 17
click at [1364, 174] on div "[DATE]" at bounding box center [1360, 169] width 86 height 17
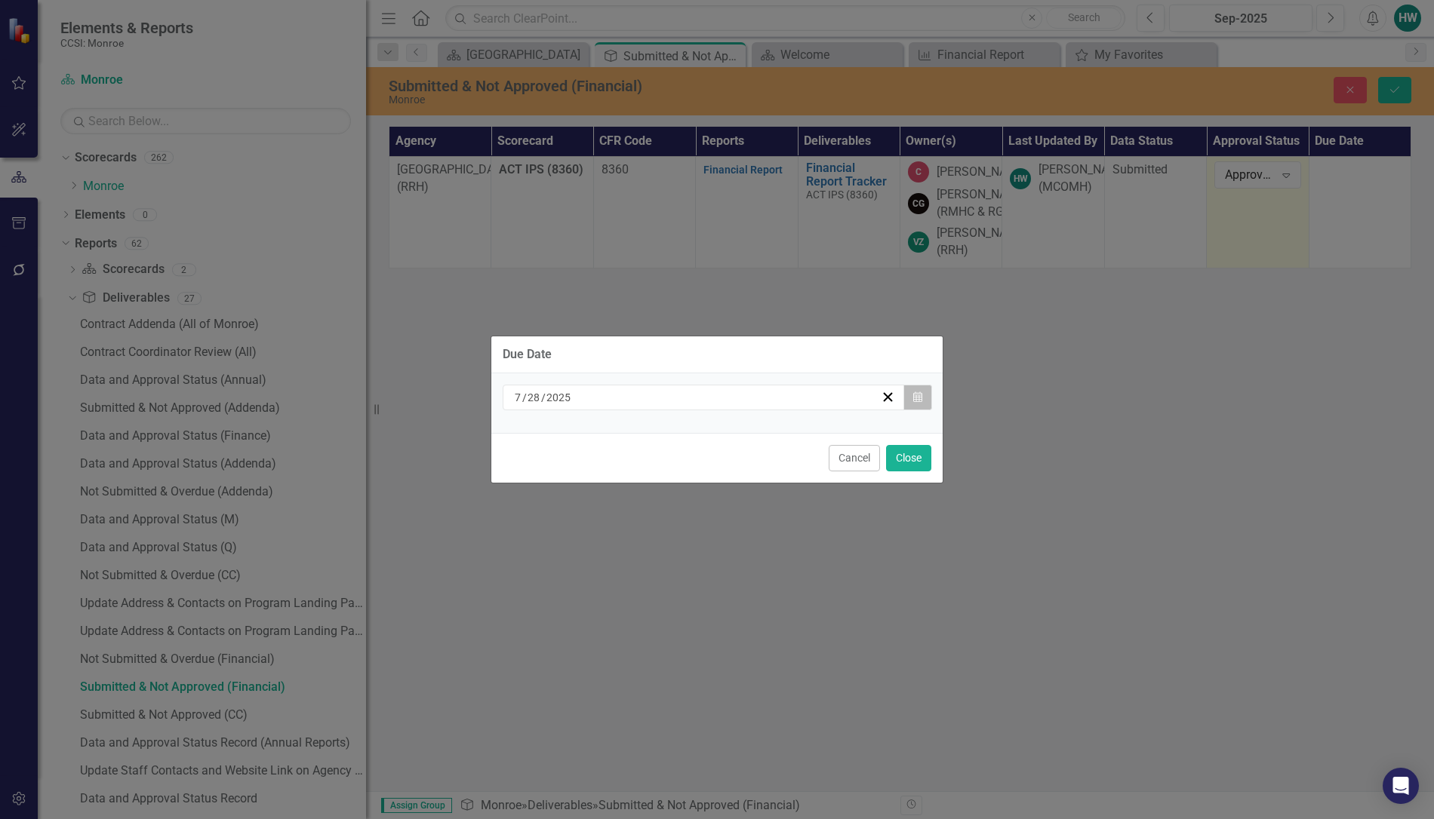
click at [914, 401] on icon "button" at bounding box center [917, 397] width 9 height 11
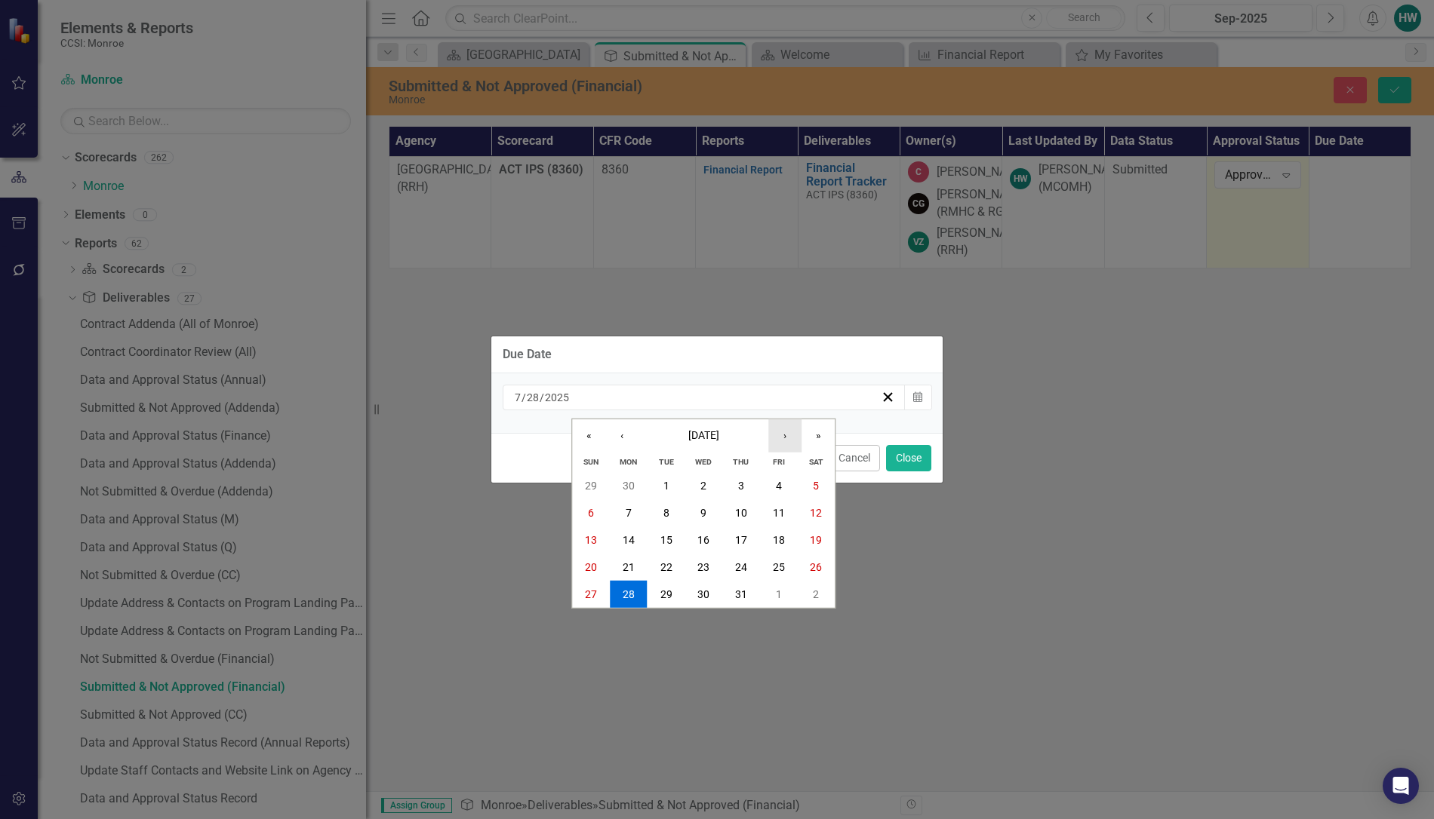
click at [789, 439] on button "›" at bounding box center [784, 436] width 33 height 33
click at [636, 511] on button "6" at bounding box center [629, 513] width 38 height 27
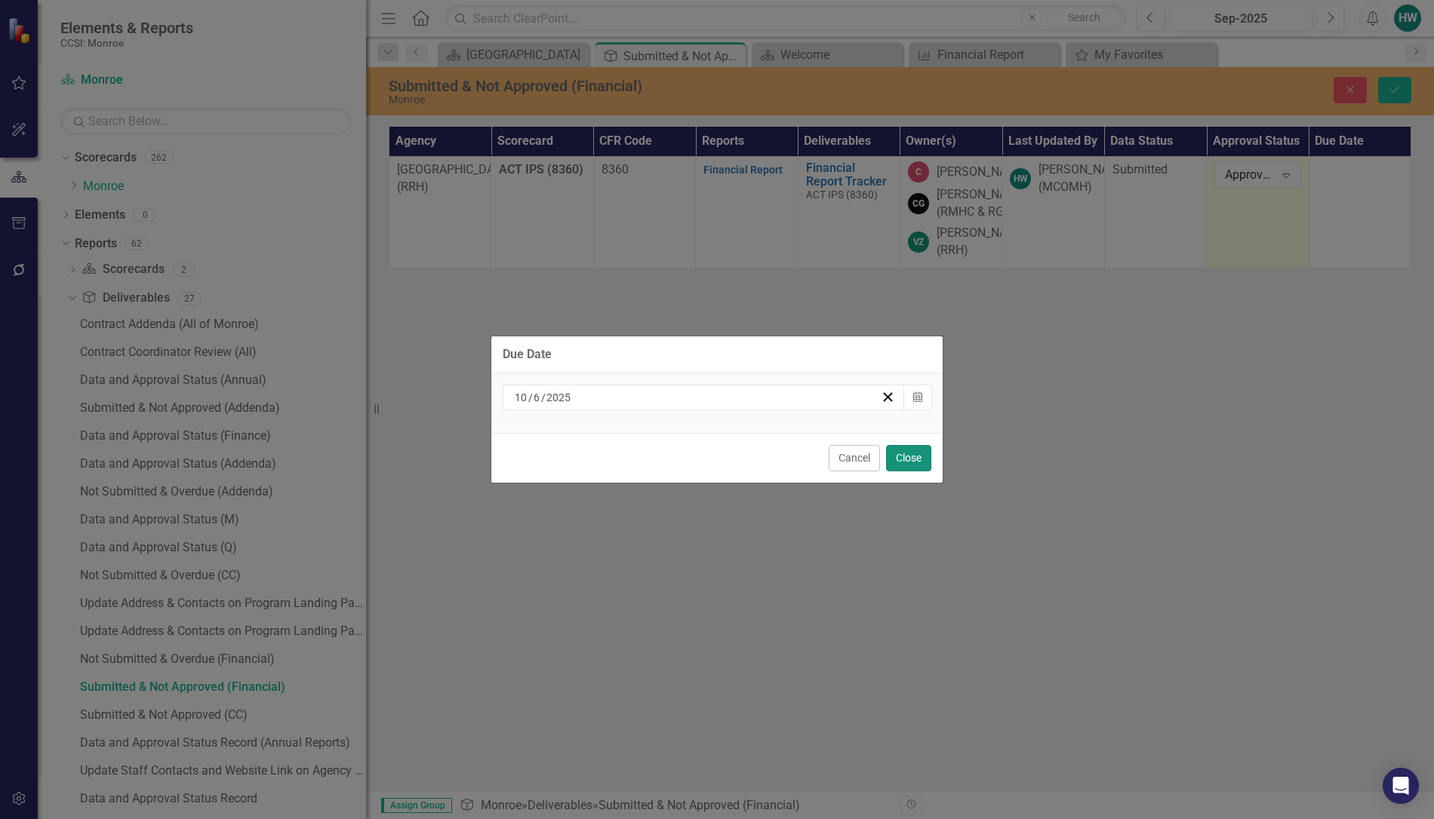
click at [913, 455] on button "Close" at bounding box center [908, 458] width 45 height 26
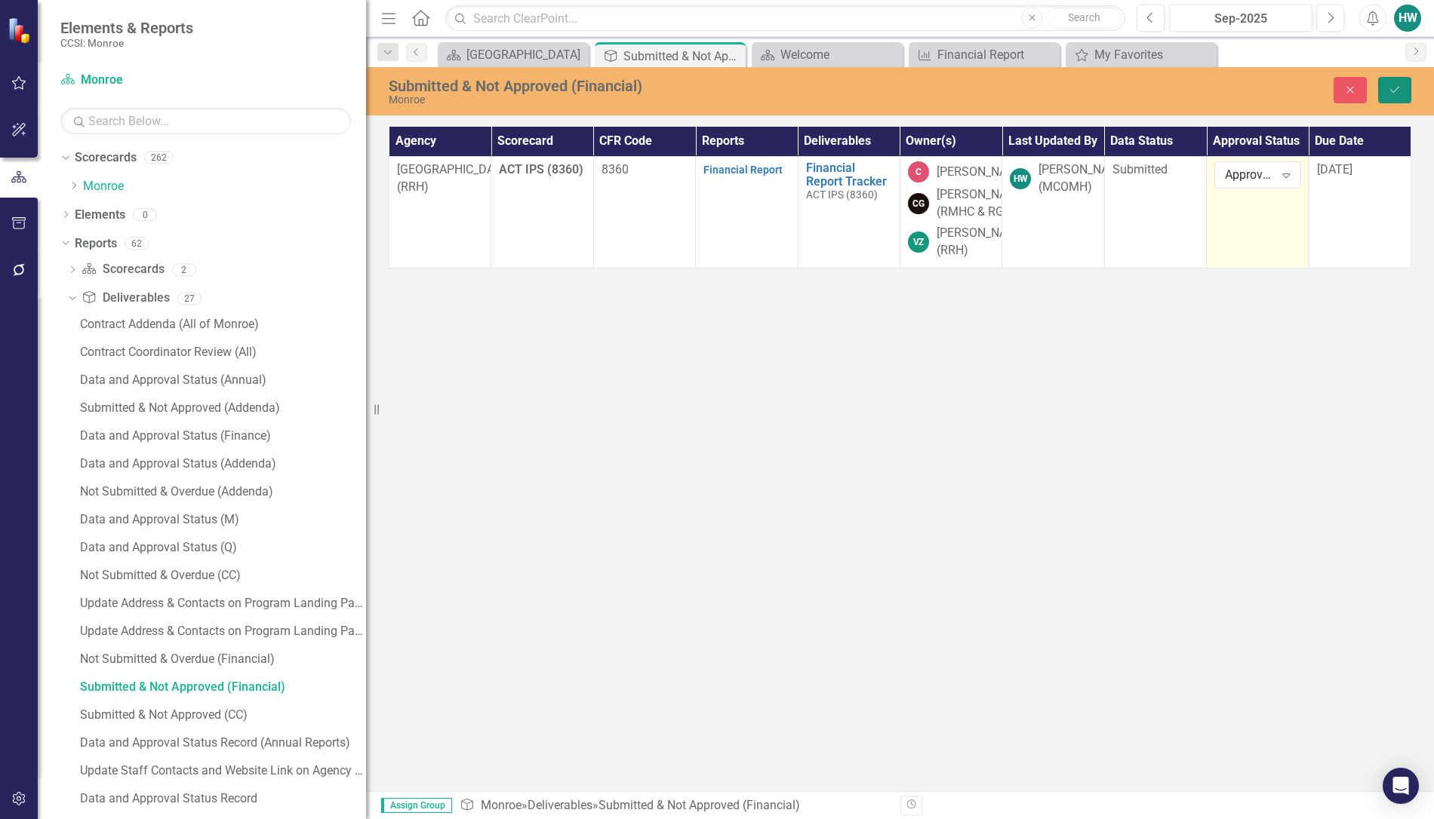
click at [1394, 95] on button "Save" at bounding box center [1394, 90] width 33 height 26
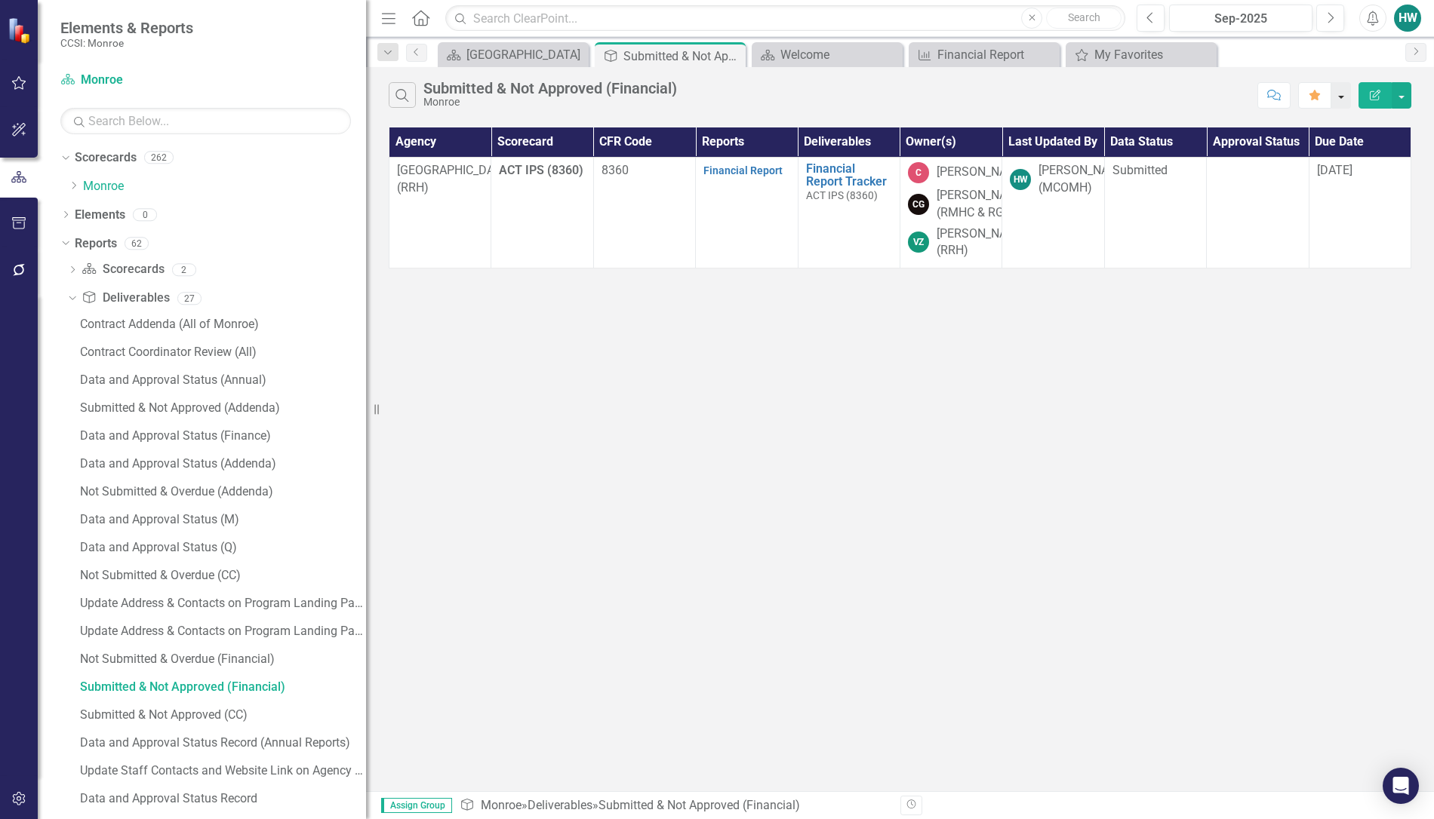
click at [1341, 102] on button "button" at bounding box center [1341, 95] width 20 height 26
click at [1158, 92] on div "Search Submitted & Not Approved (Financial) [GEOGRAPHIC_DATA]" at bounding box center [820, 95] width 862 height 26
click at [730, 54] on icon "Close" at bounding box center [731, 56] width 15 height 12
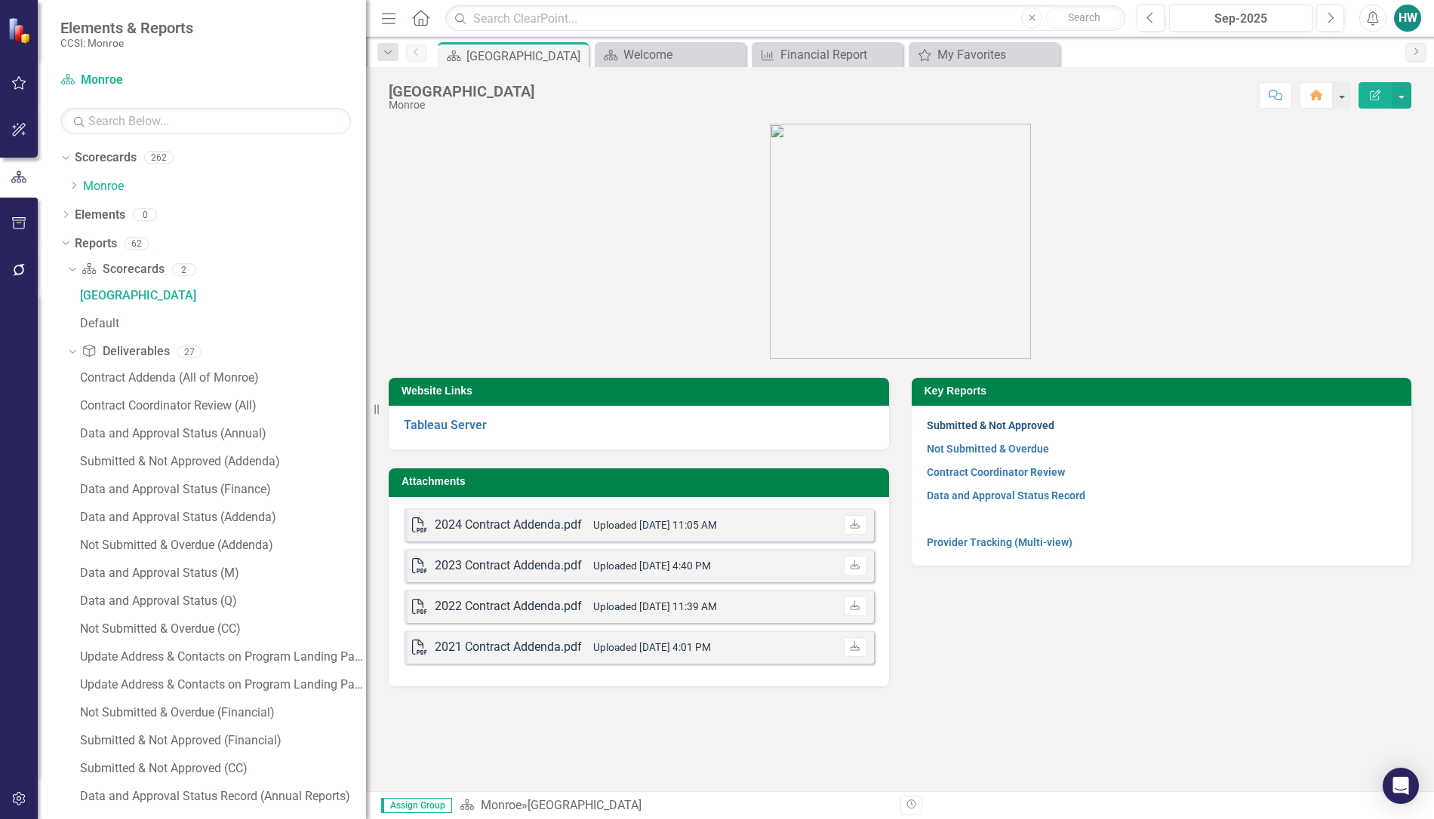
click at [993, 428] on link "Submitted & Not Approved" at bounding box center [991, 426] width 128 height 12
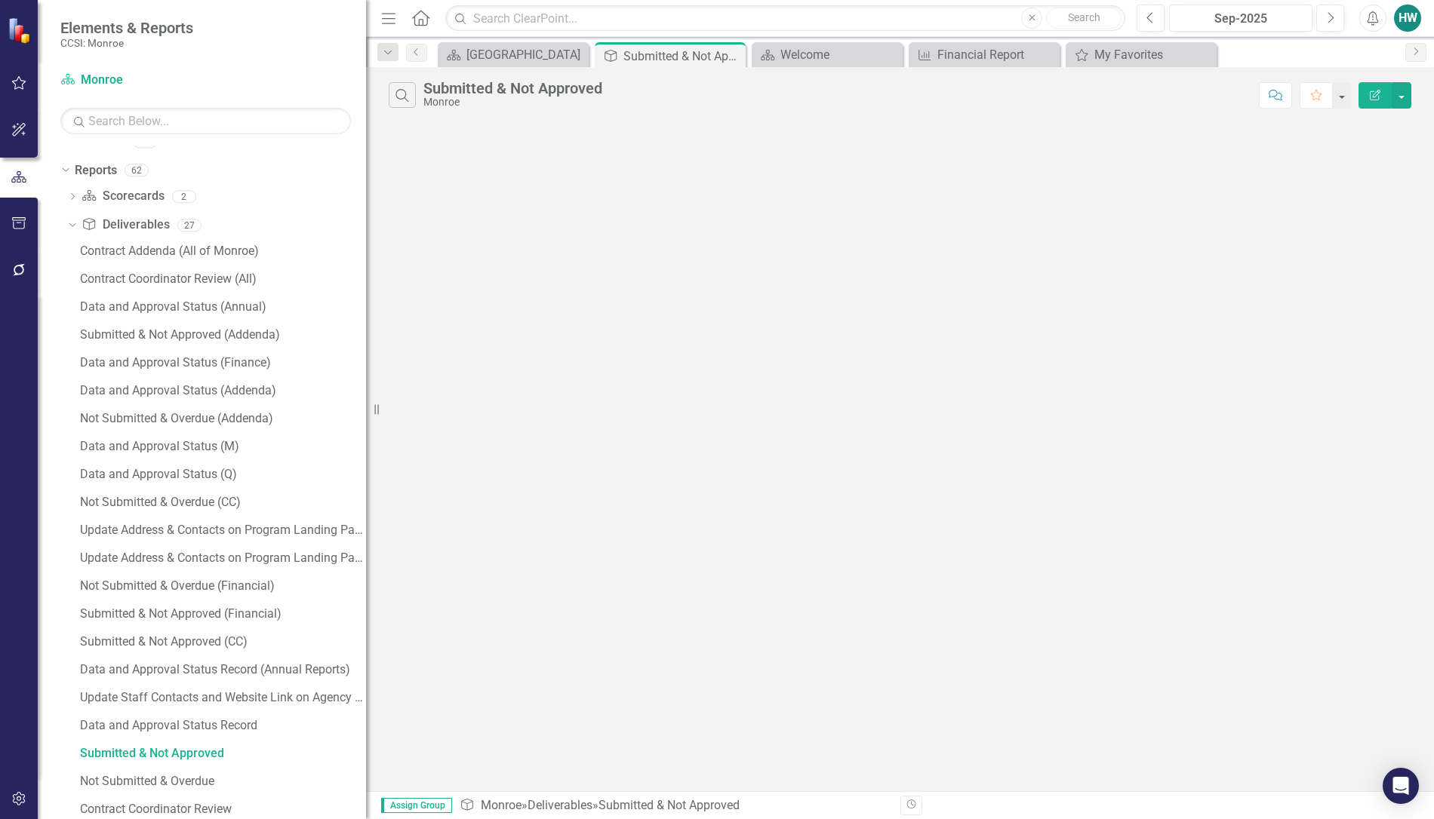
scroll to position [20, 0]
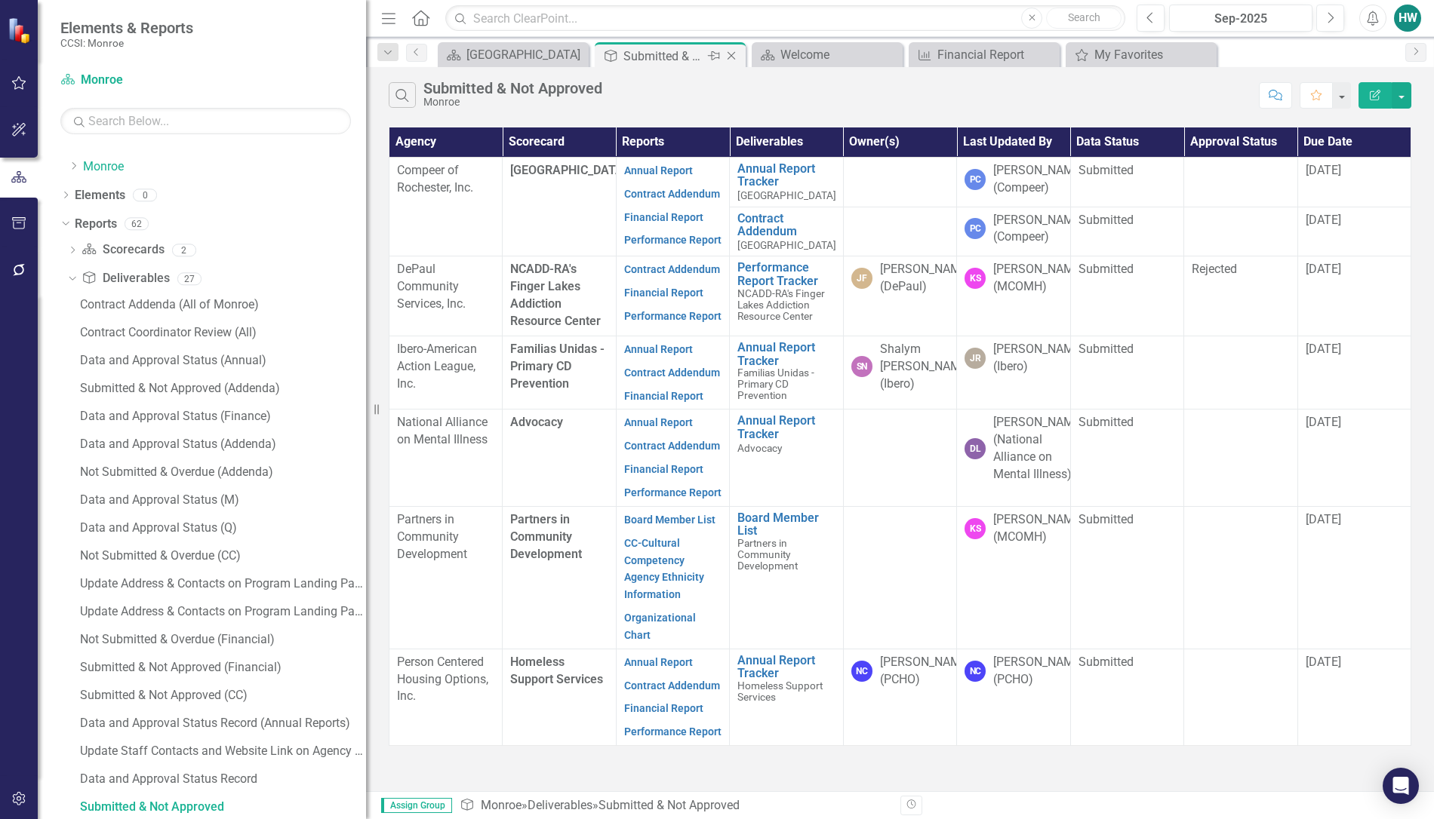
click at [730, 51] on icon "Close" at bounding box center [731, 56] width 15 height 12
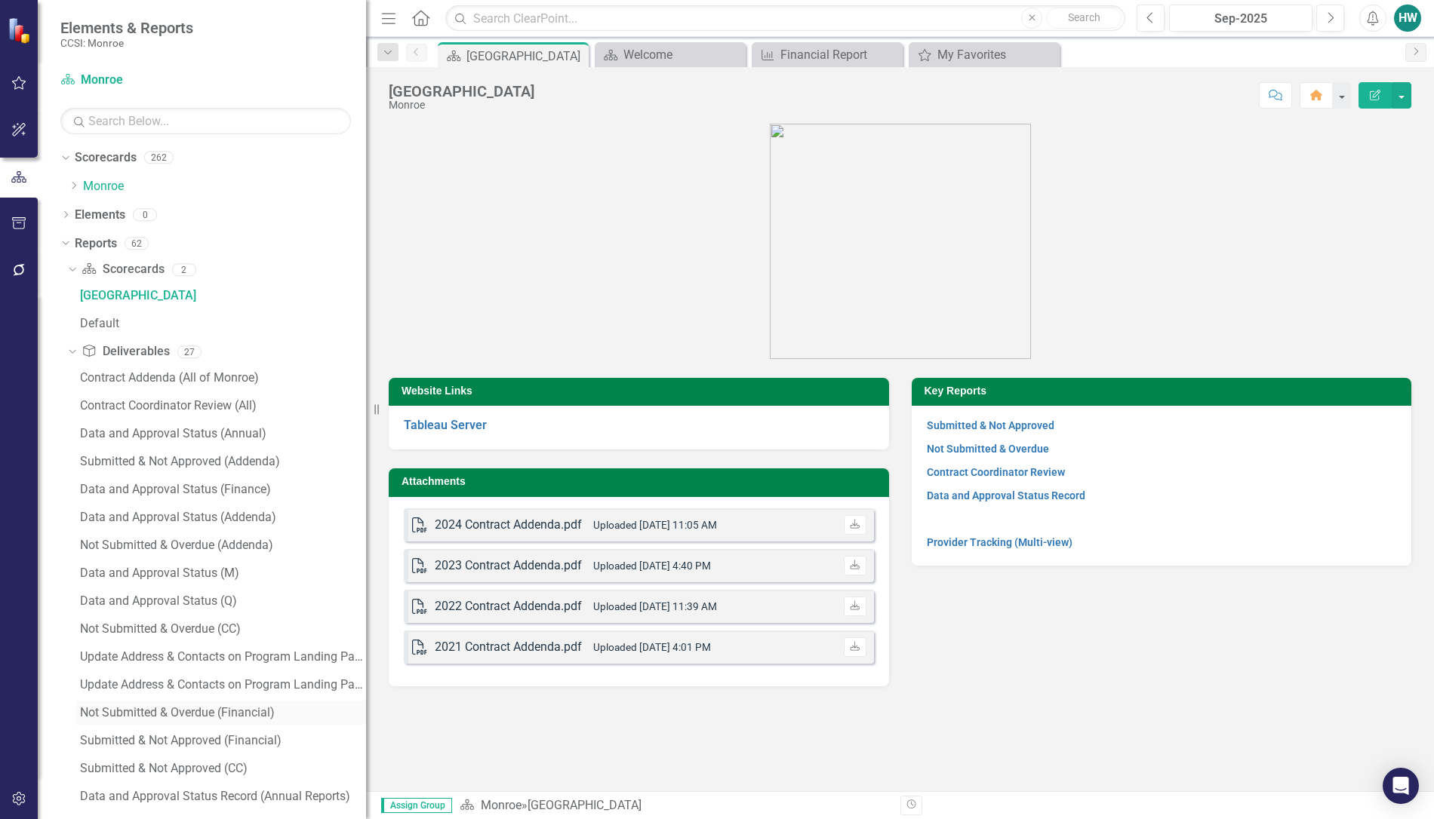
scroll to position [283, 0]
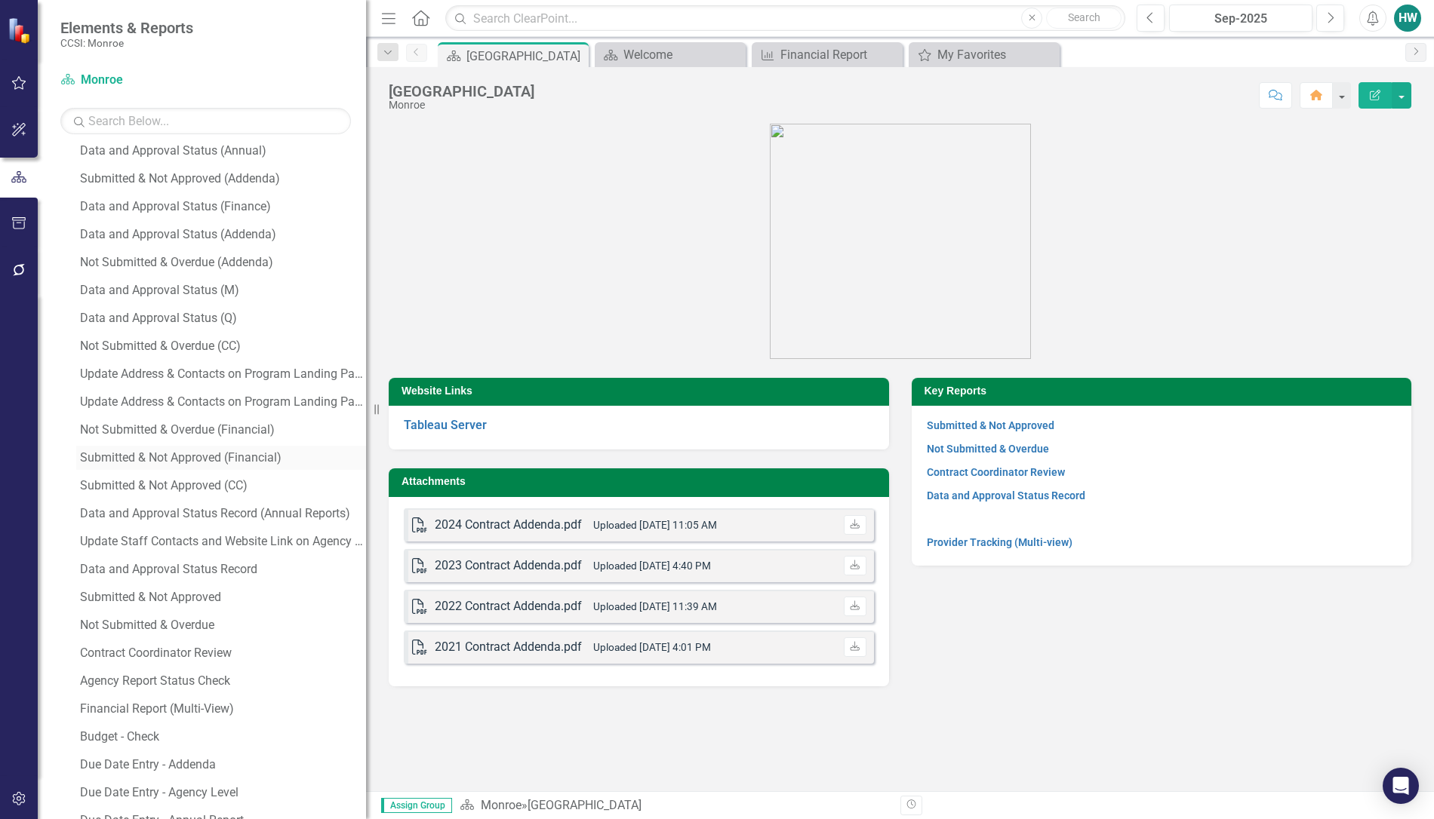
click at [198, 458] on div "Submitted & Not Approved (Financial)" at bounding box center [223, 458] width 286 height 14
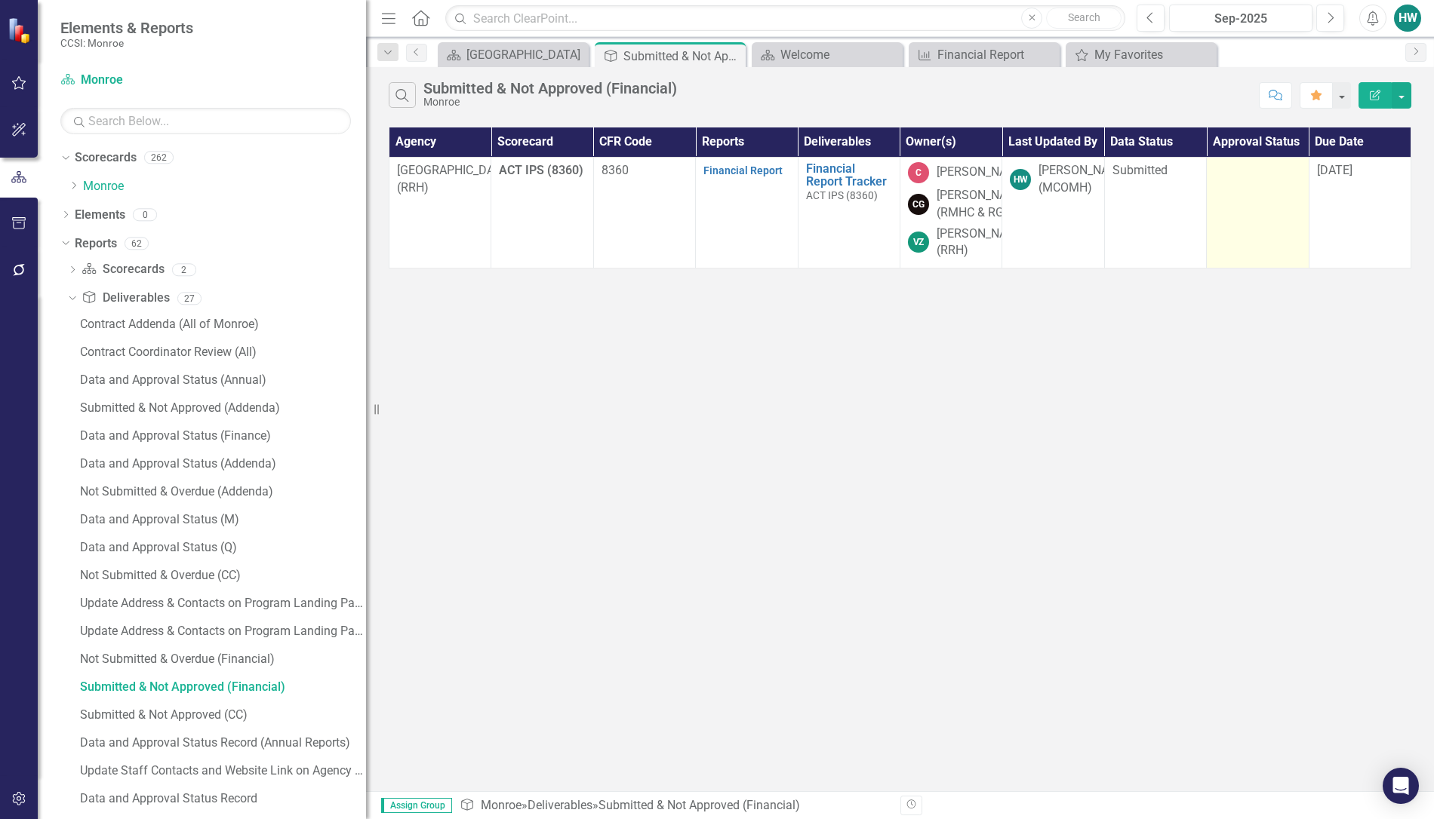
click at [1250, 189] on td at bounding box center [1258, 212] width 102 height 111
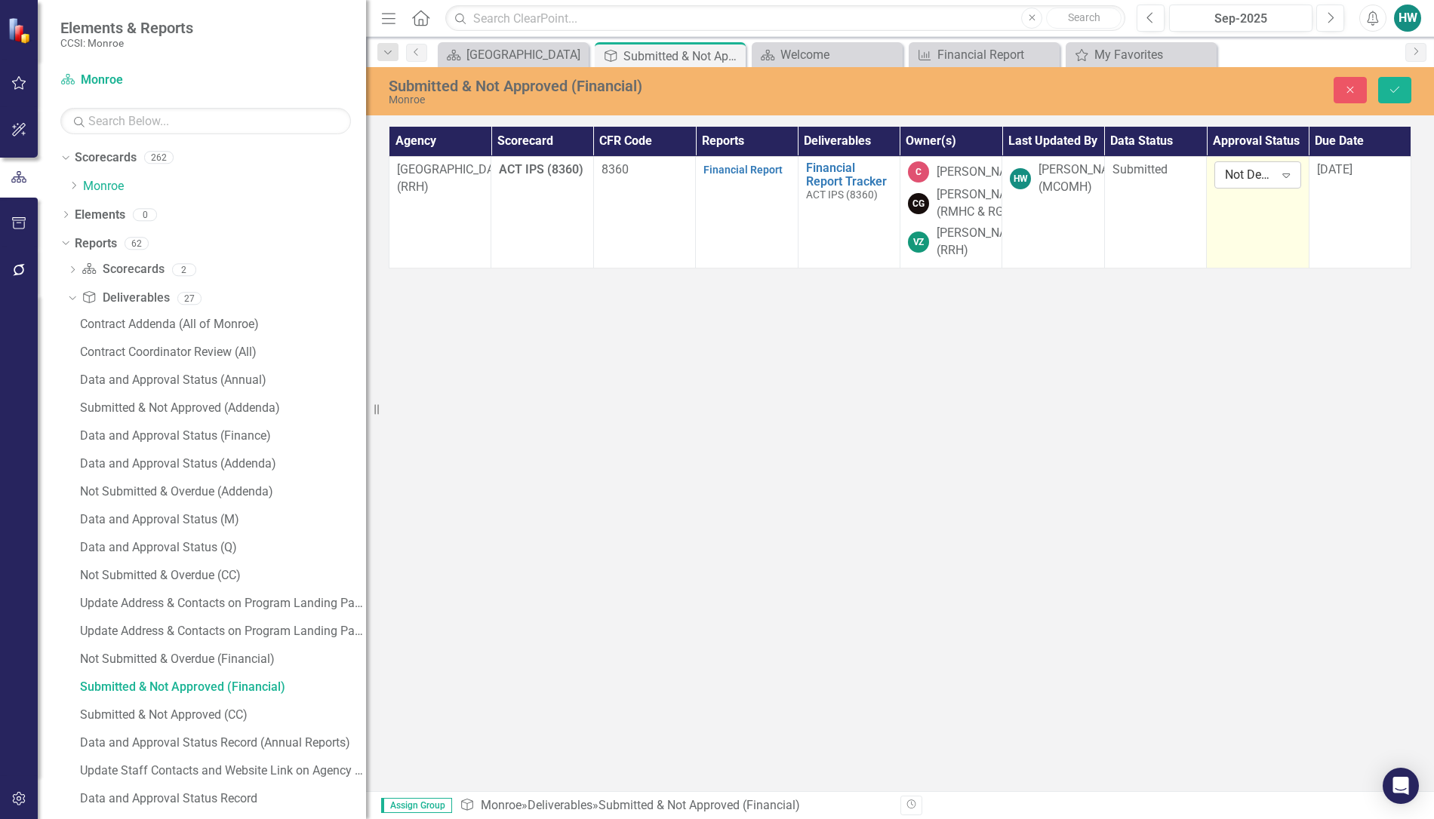
click at [1285, 176] on icon "Expand" at bounding box center [1285, 175] width 15 height 12
click at [1277, 223] on div "Approved" at bounding box center [1277, 227] width 97 height 17
click at [1386, 93] on button "Save" at bounding box center [1394, 90] width 33 height 26
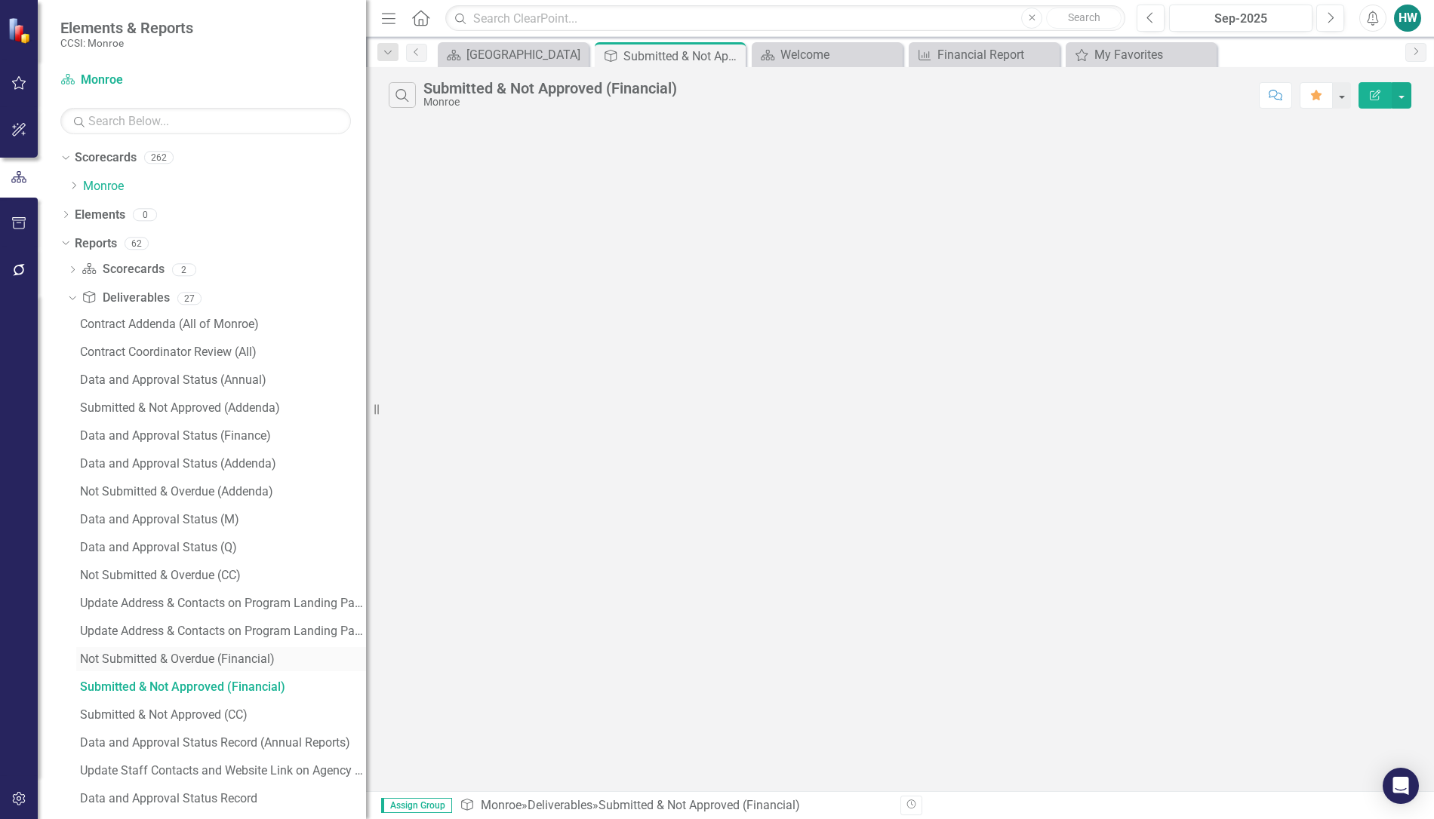
click at [176, 663] on div "Not Submitted & Overdue (Financial)" at bounding box center [223, 660] width 286 height 14
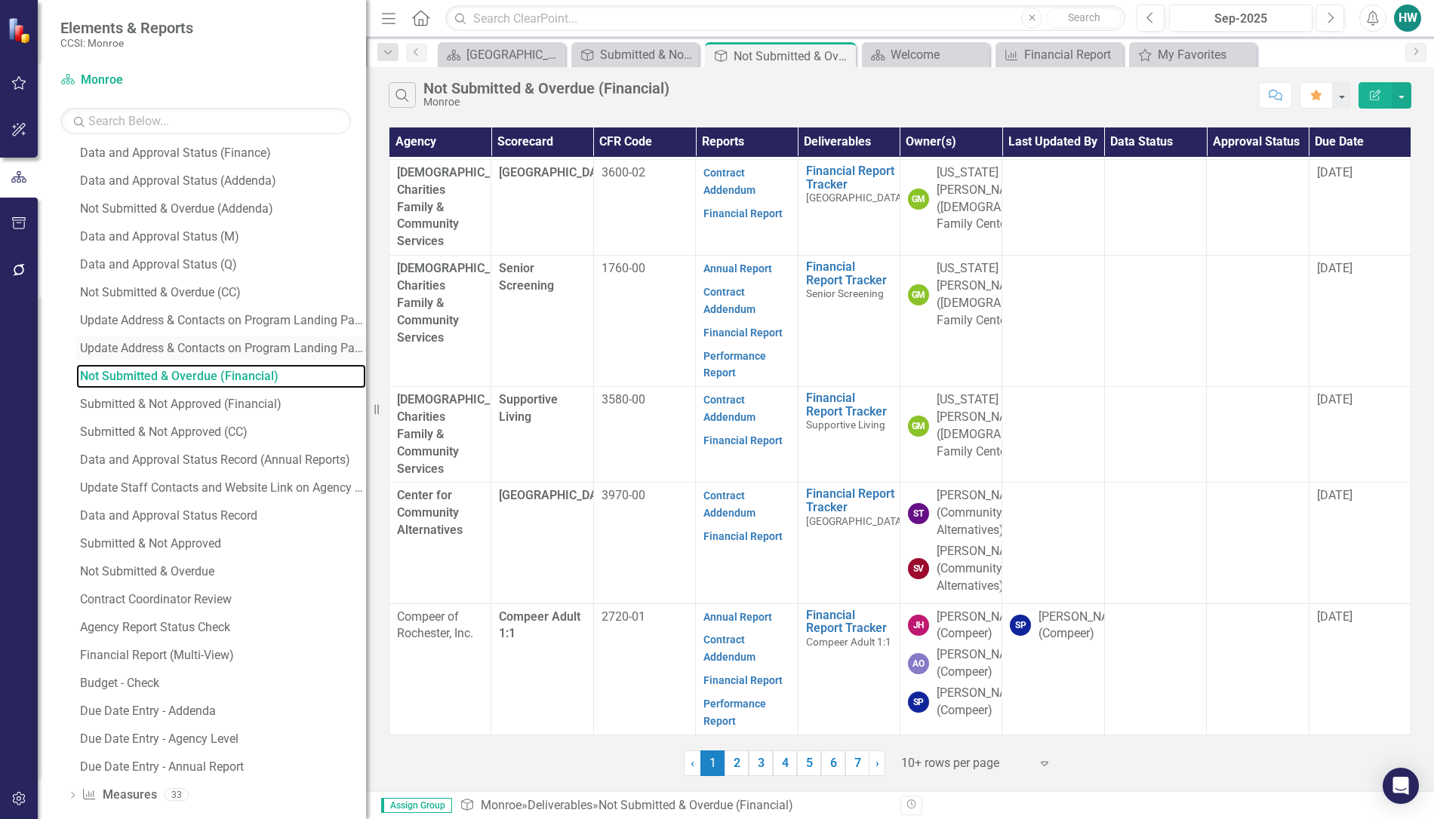
scroll to position [298, 0]
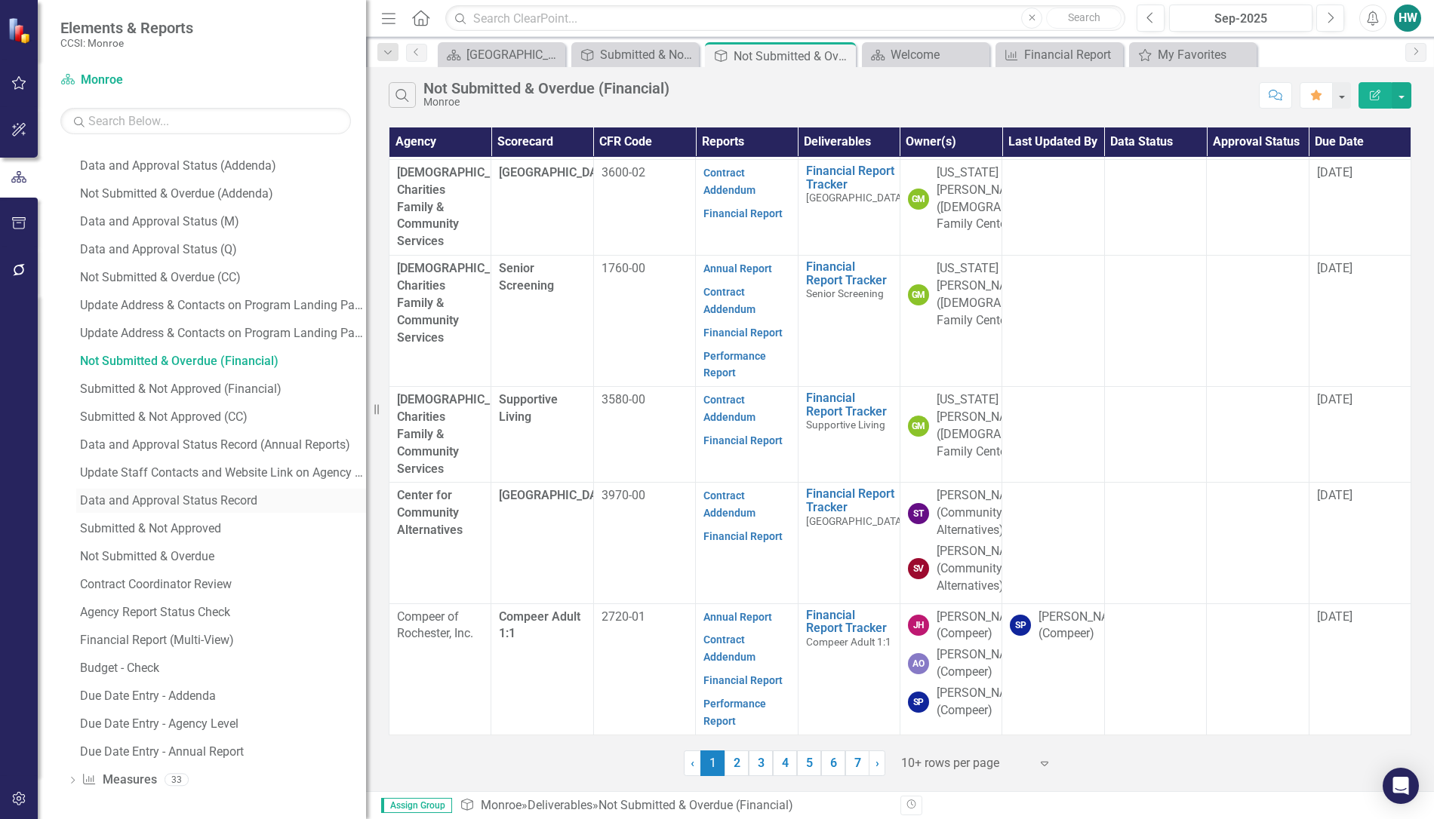
click at [187, 503] on div "Data and Approval Status Record" at bounding box center [223, 501] width 286 height 14
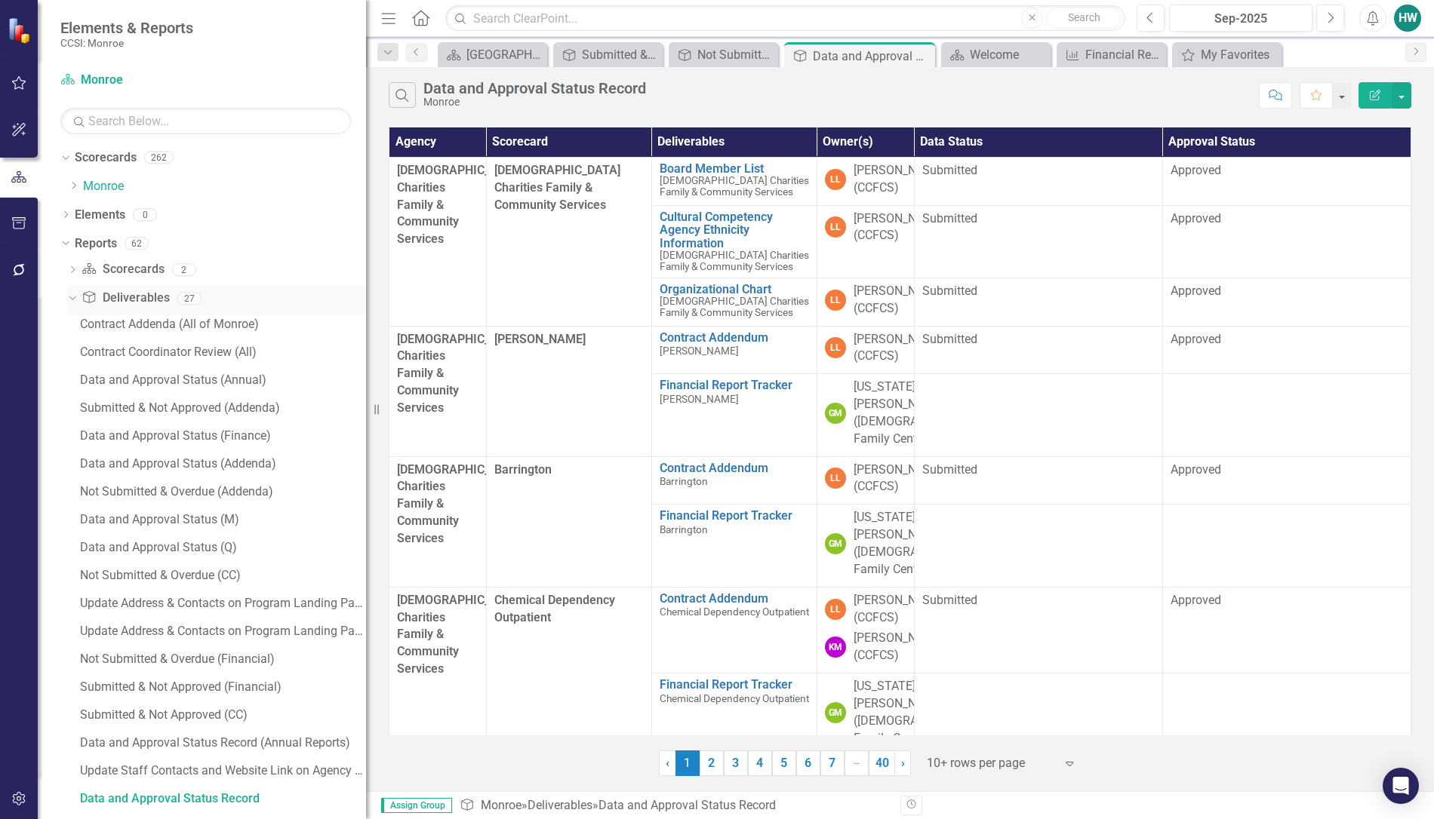
click at [70, 297] on icon "Dropdown" at bounding box center [70, 298] width 8 height 11
